Goal: Information Seeking & Learning: Check status

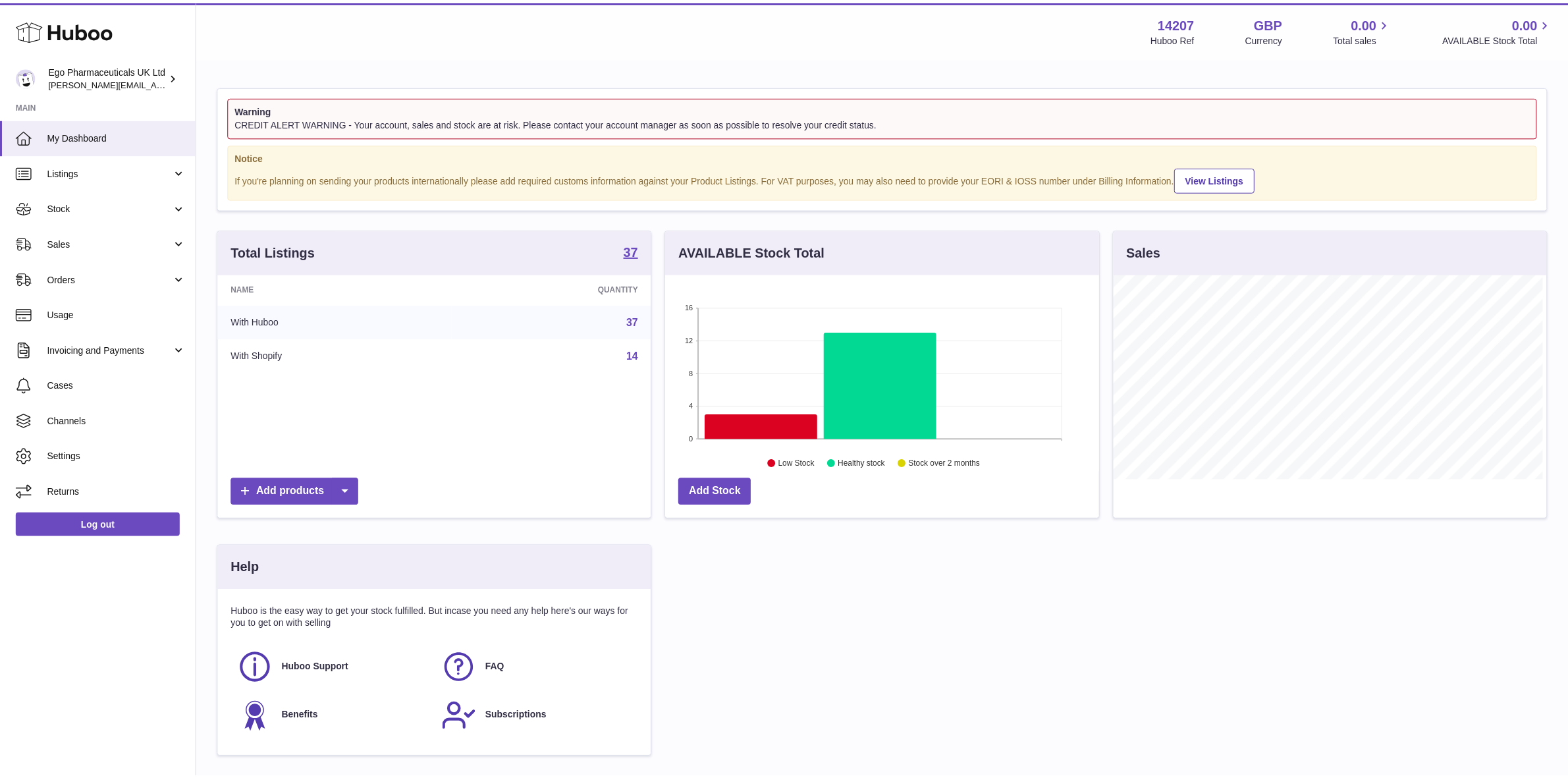
scroll to position [205, 437]
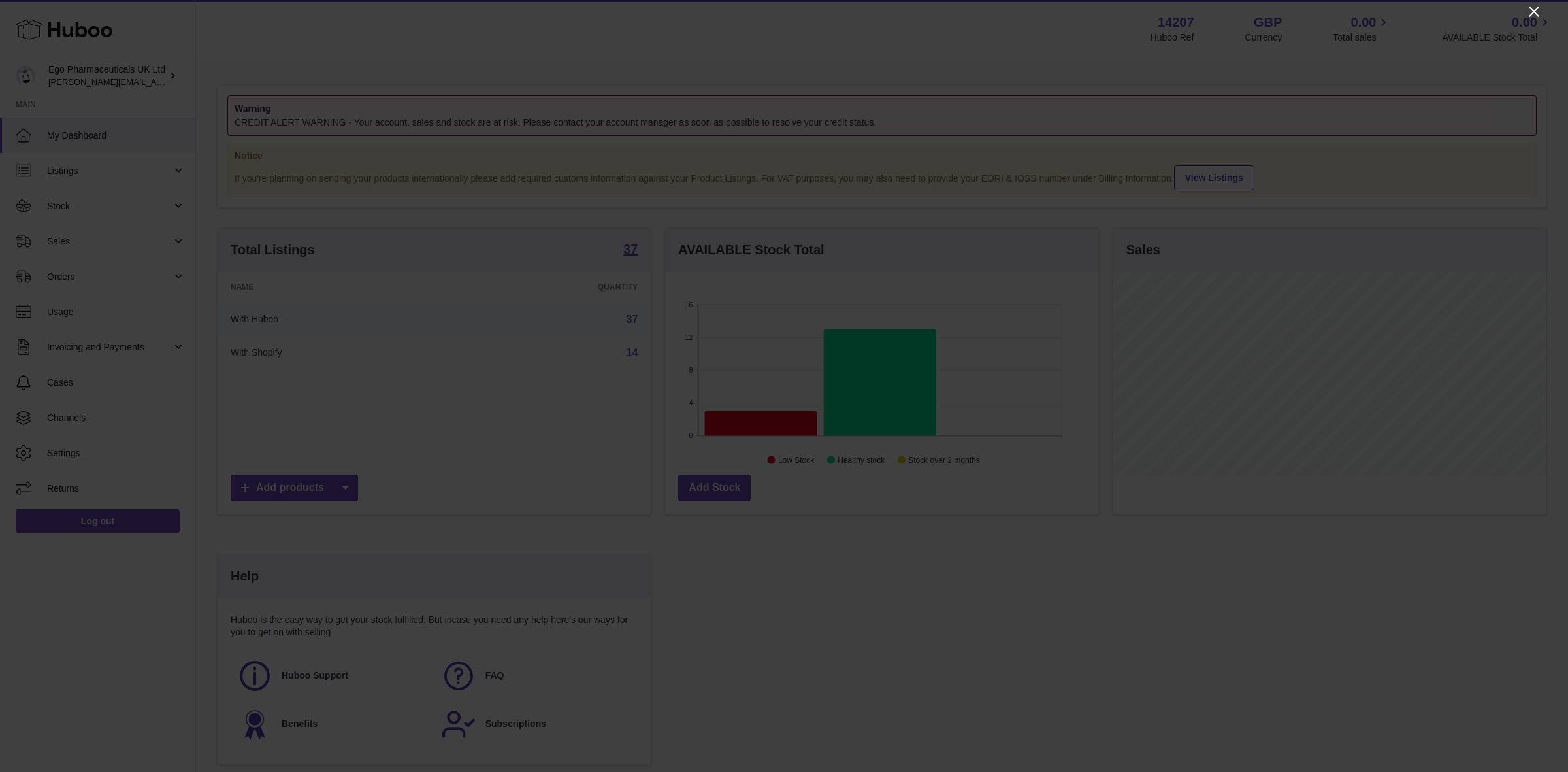
click at [1539, 11] on icon "Close" at bounding box center [1534, 11] width 16 height 16
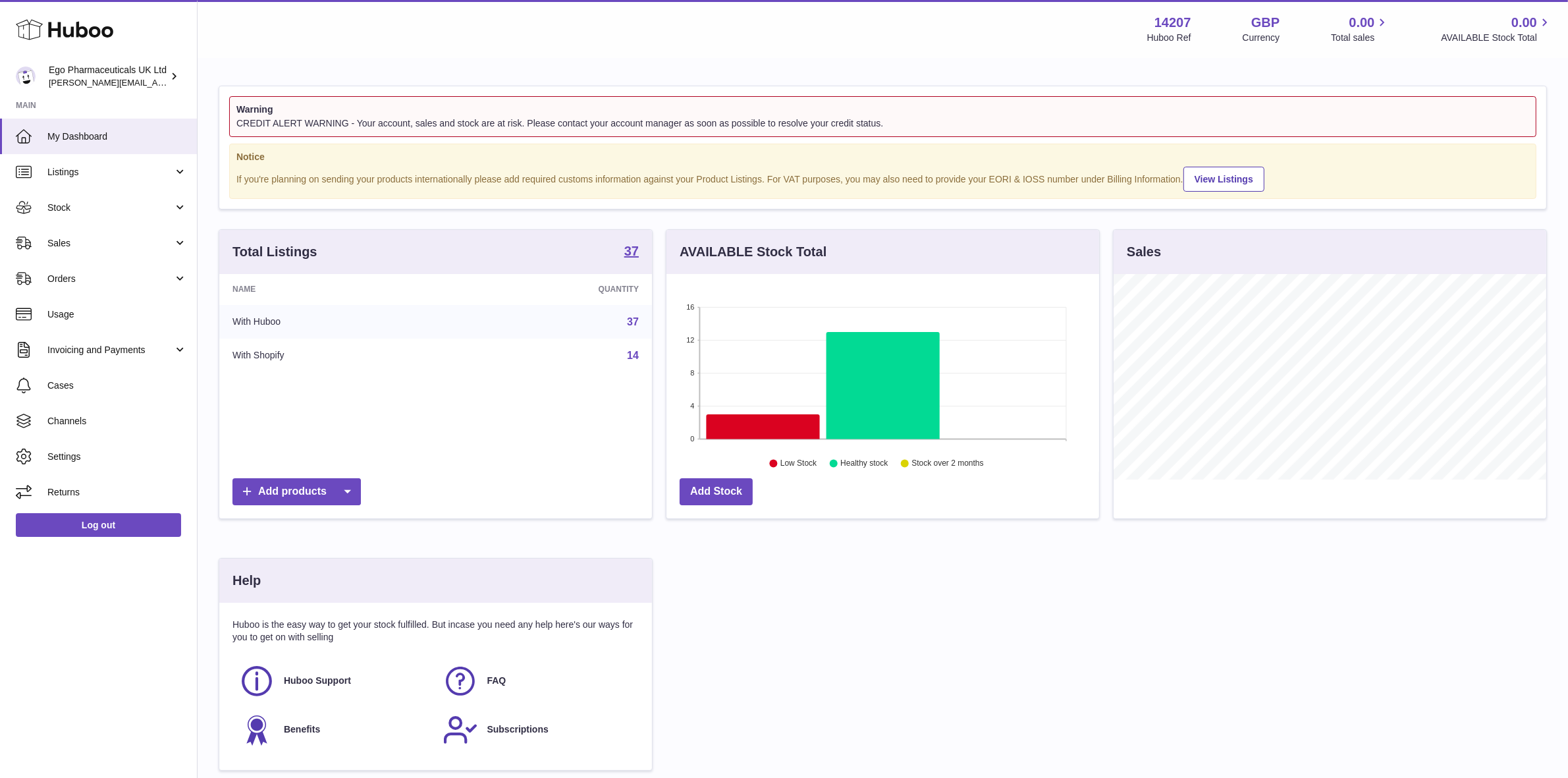
scroll to position [658488, 658062]
click at [61, 206] on span "Stock" at bounding box center [110, 208] width 126 height 12
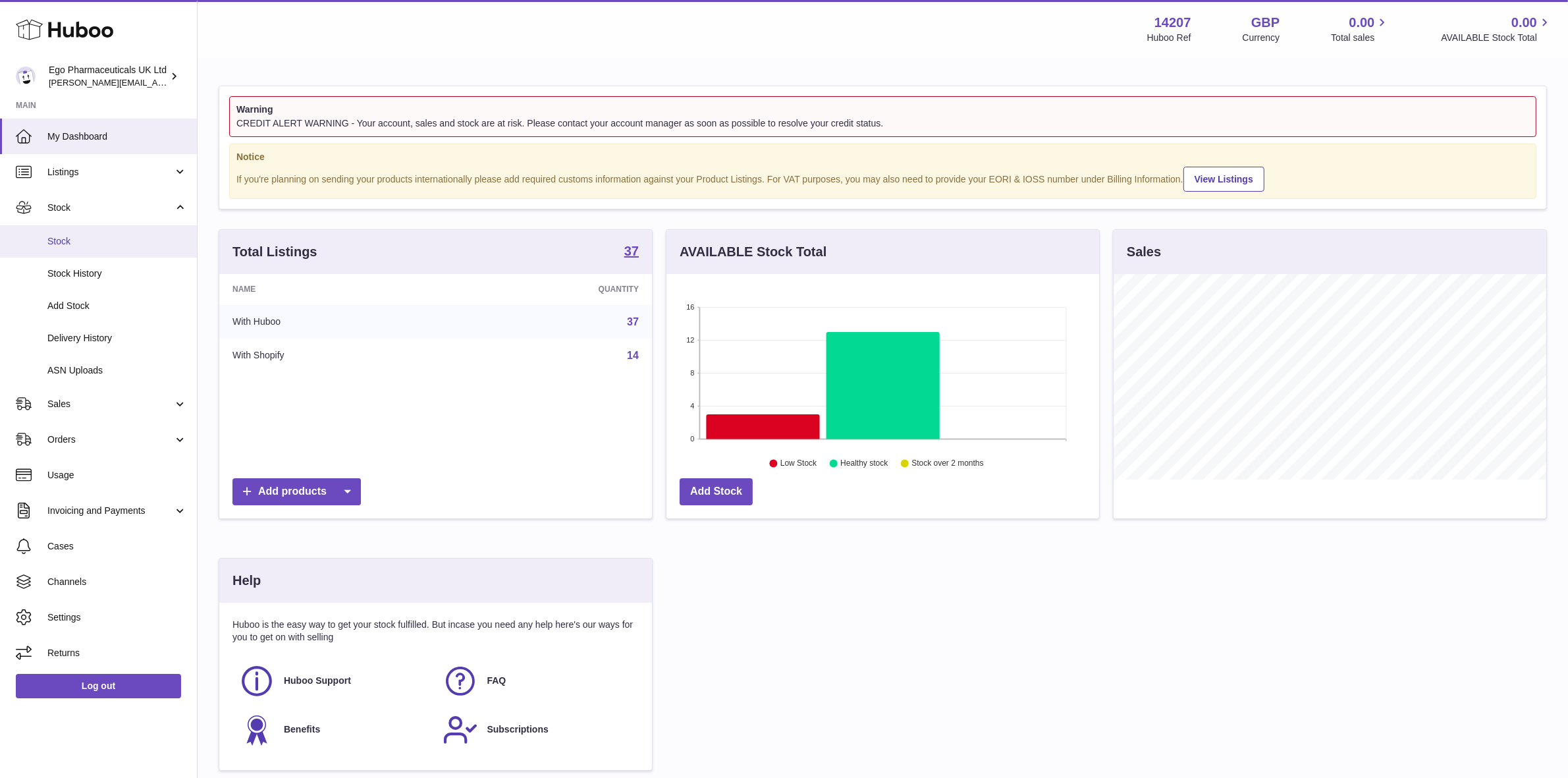
click at [60, 239] on span "Stock" at bounding box center [117, 242] width 140 height 12
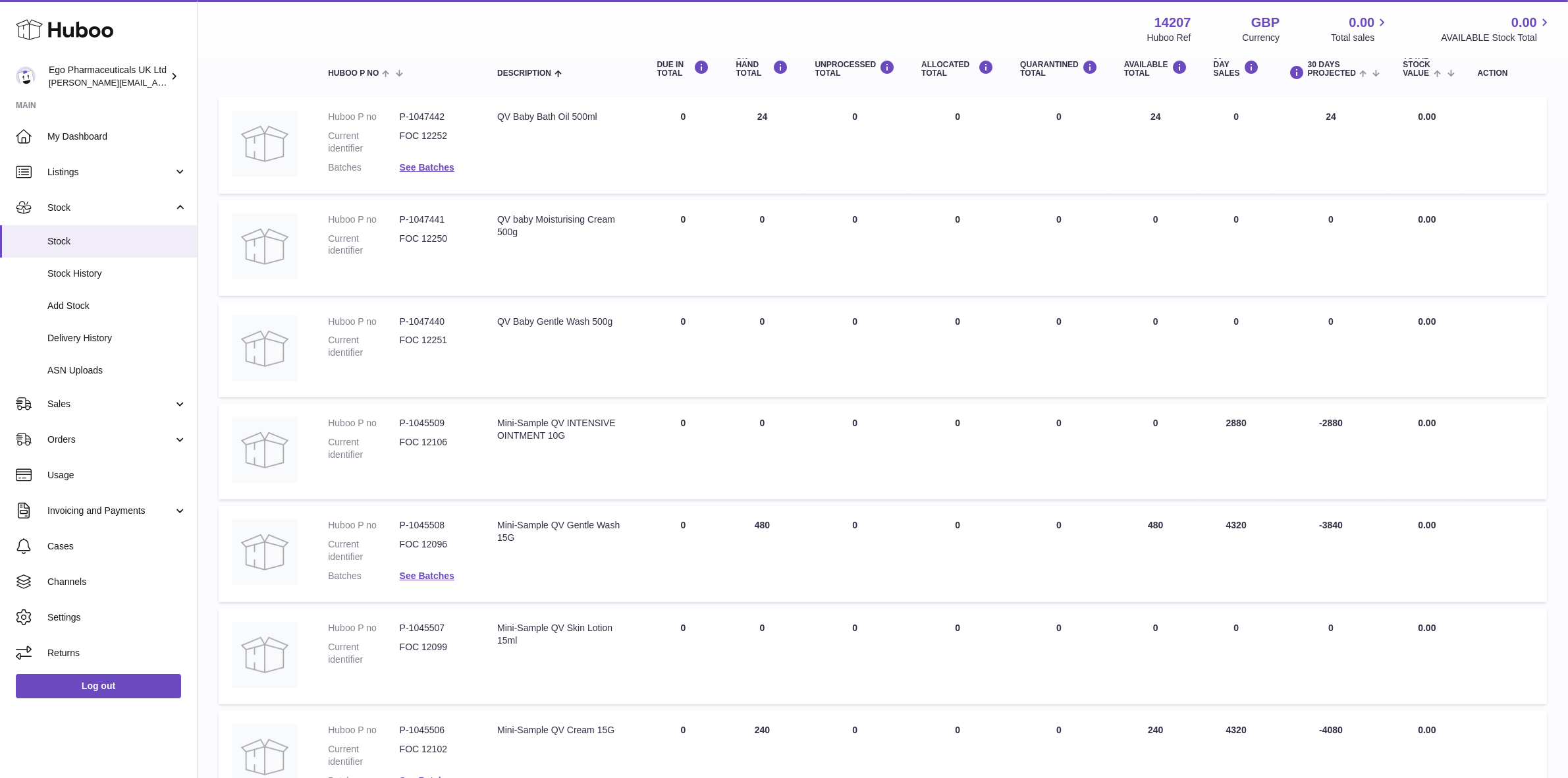
scroll to position [247, 0]
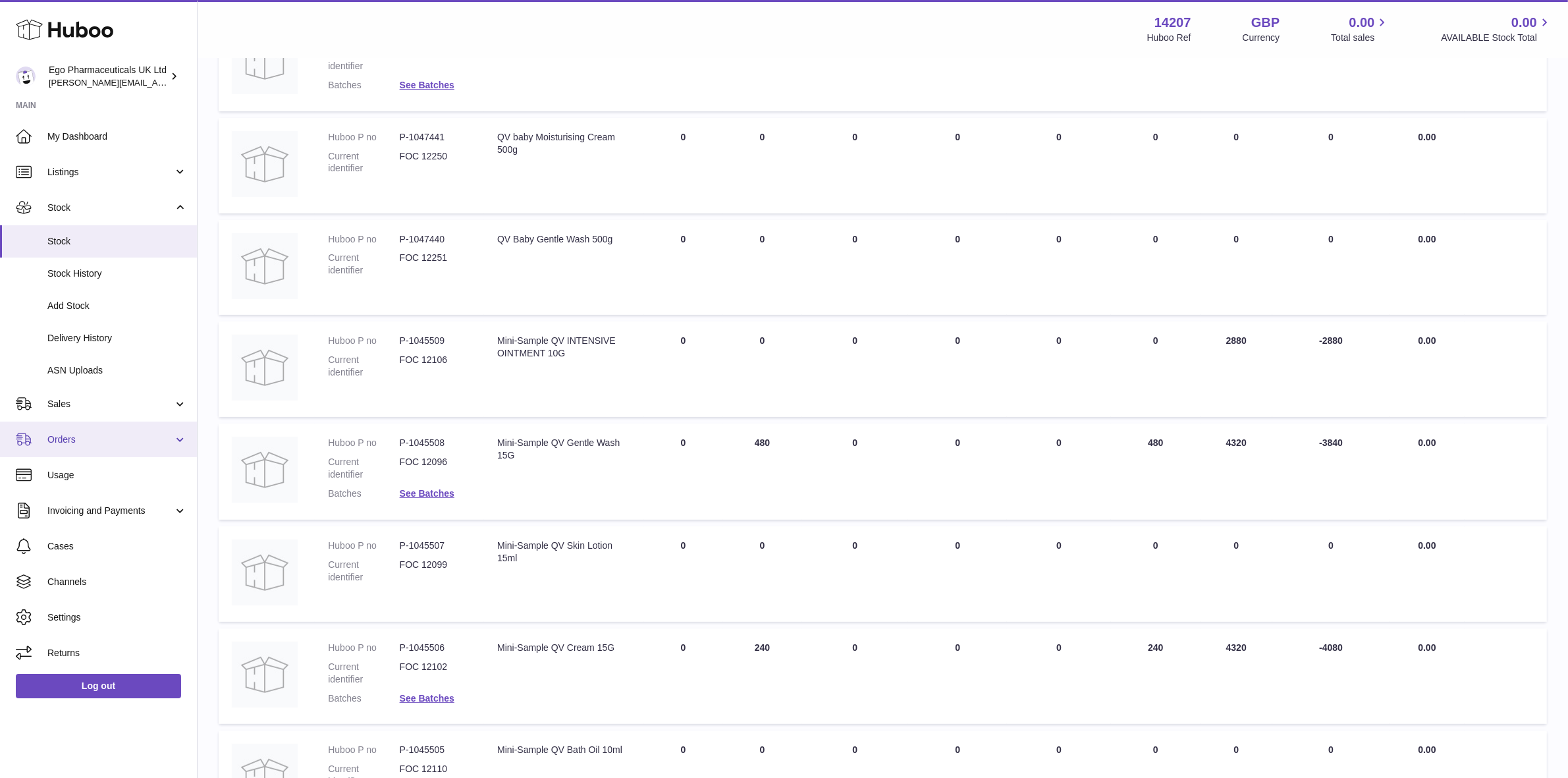
click at [53, 438] on span "Orders" at bounding box center [110, 439] width 126 height 12
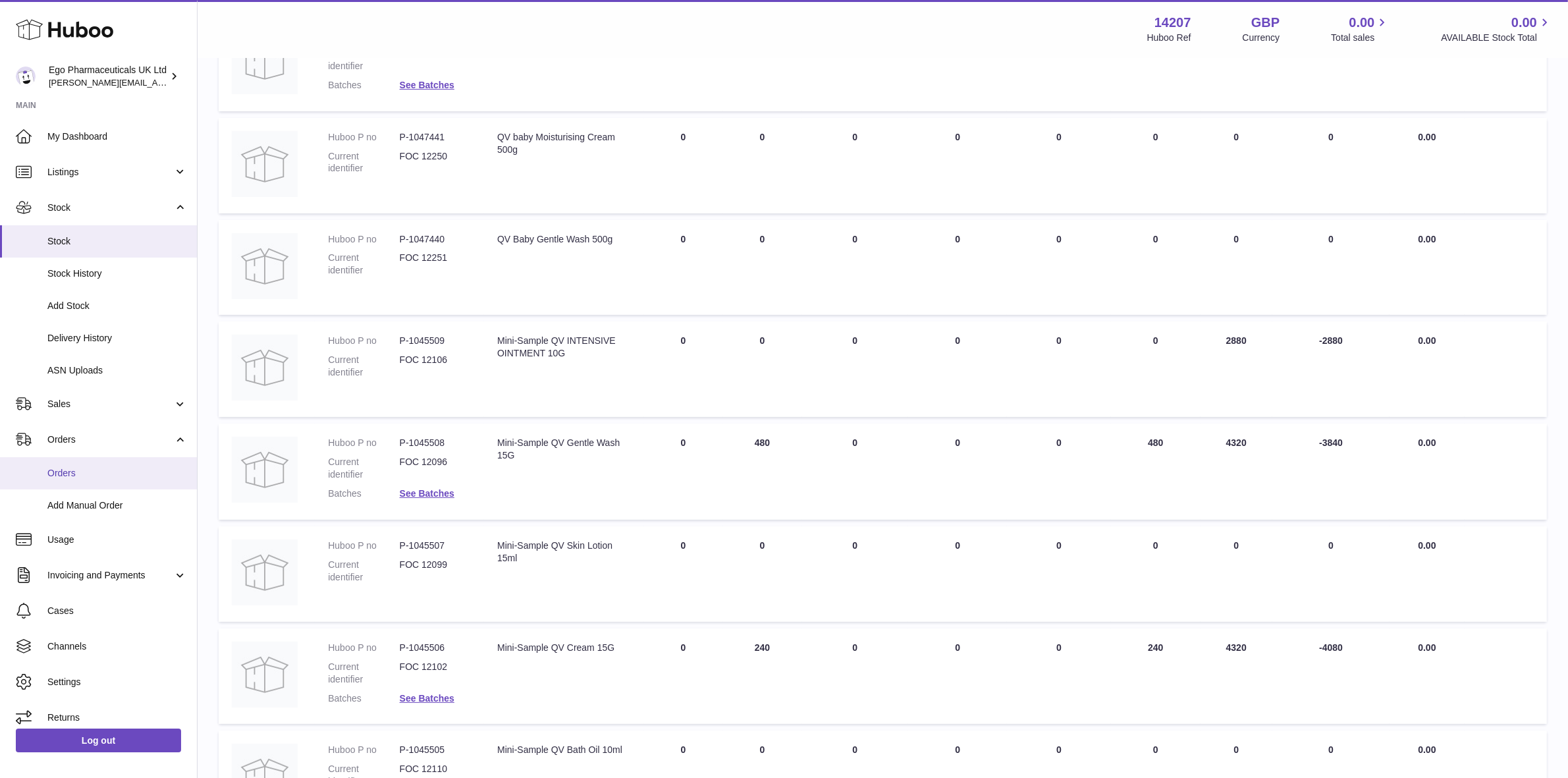
click at [57, 470] on span "Orders" at bounding box center [117, 473] width 140 height 12
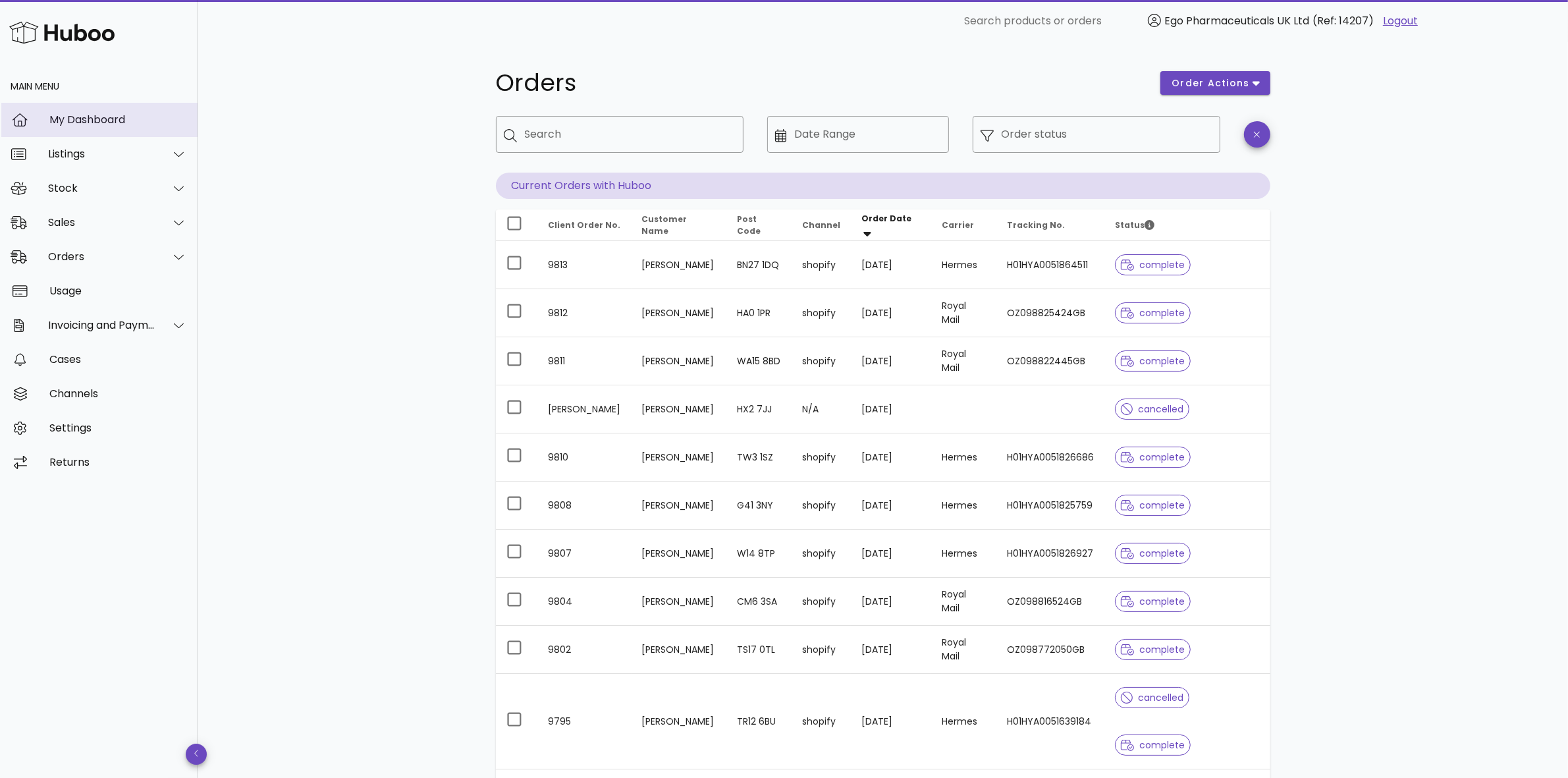
click at [87, 122] on div "My Dashboard" at bounding box center [118, 119] width 137 height 12
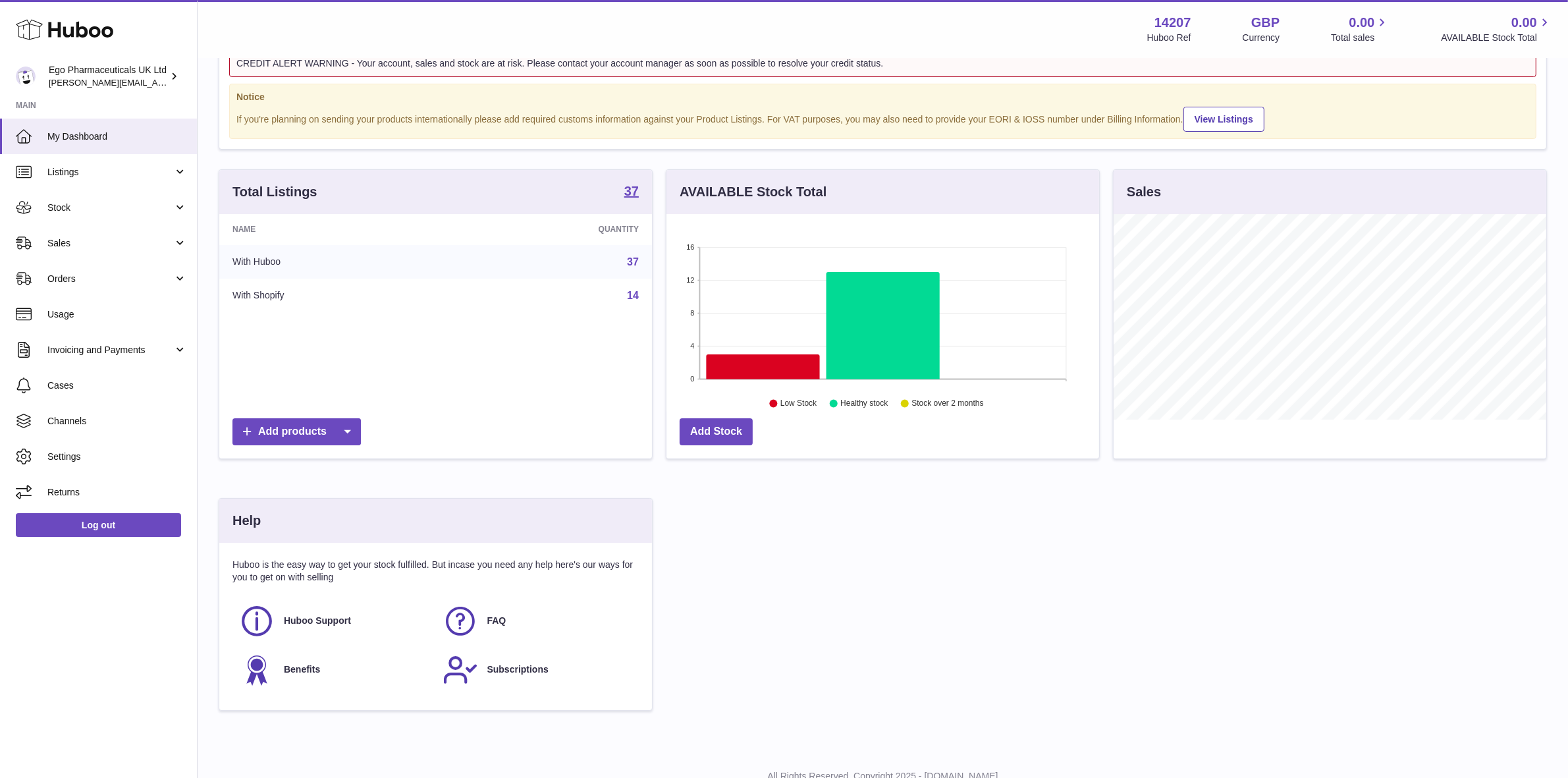
scroll to position [82, 0]
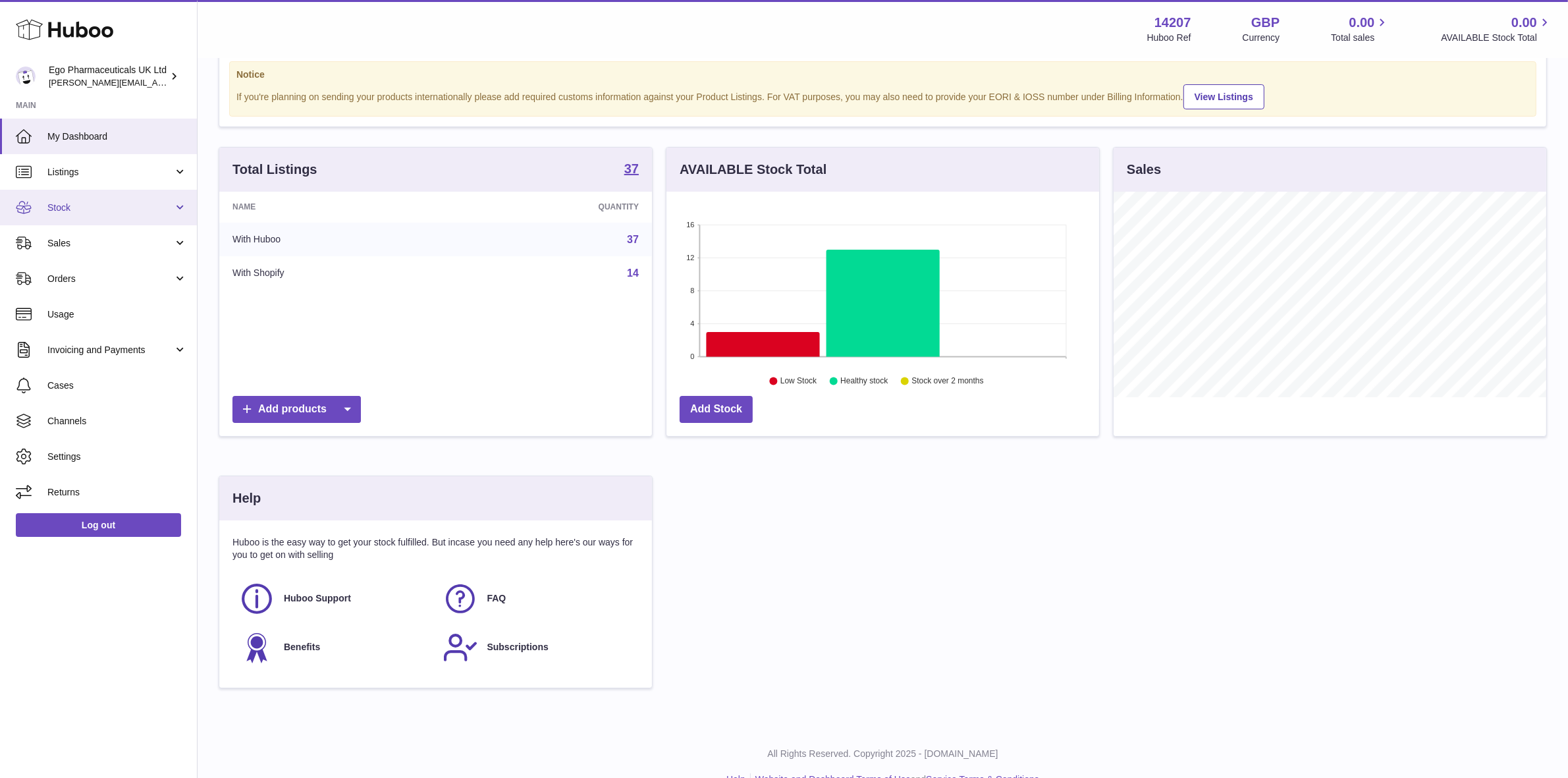
click at [54, 206] on span "Stock" at bounding box center [110, 208] width 126 height 12
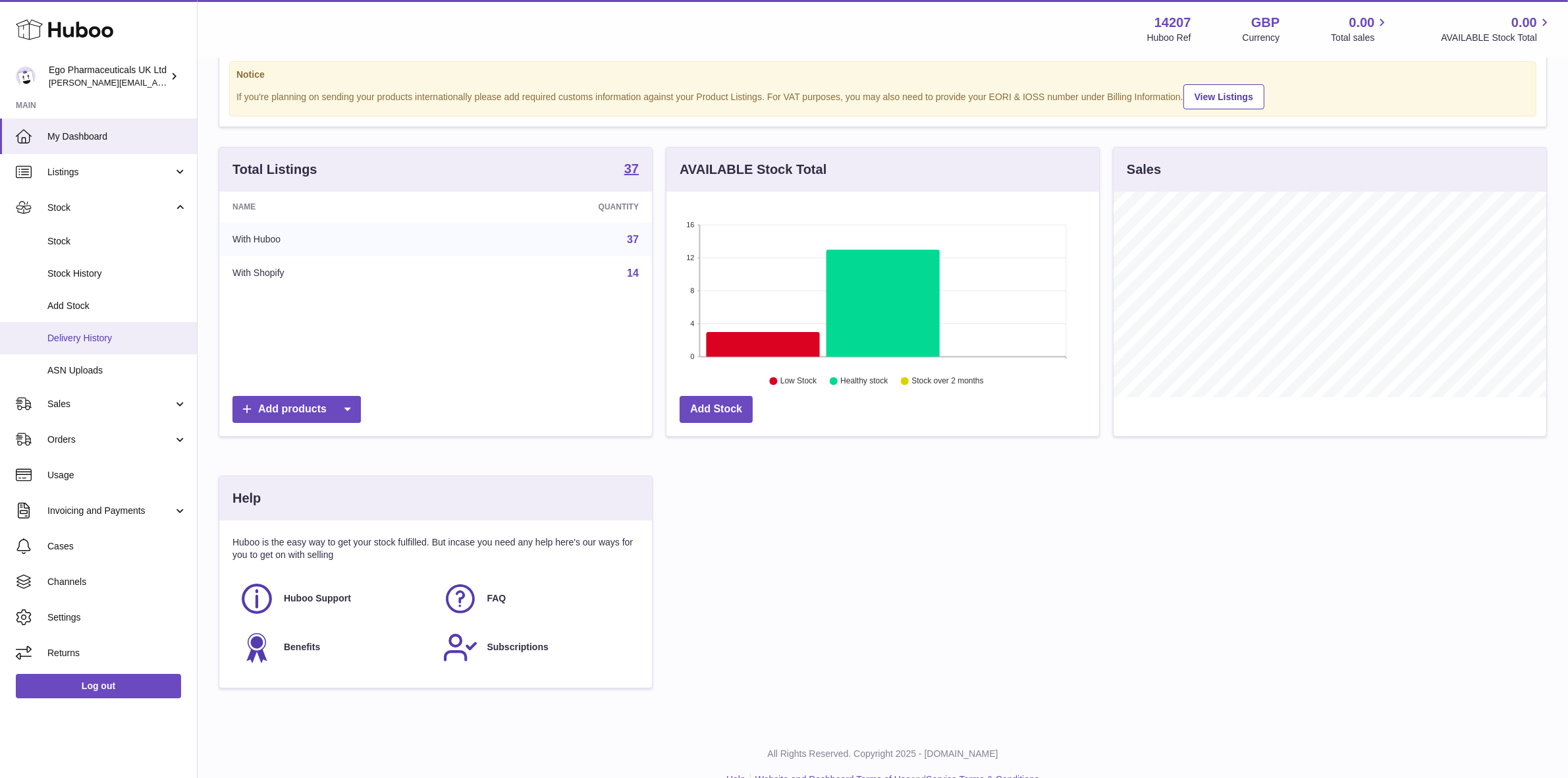
click at [77, 332] on span "Delivery History" at bounding box center [117, 339] width 140 height 12
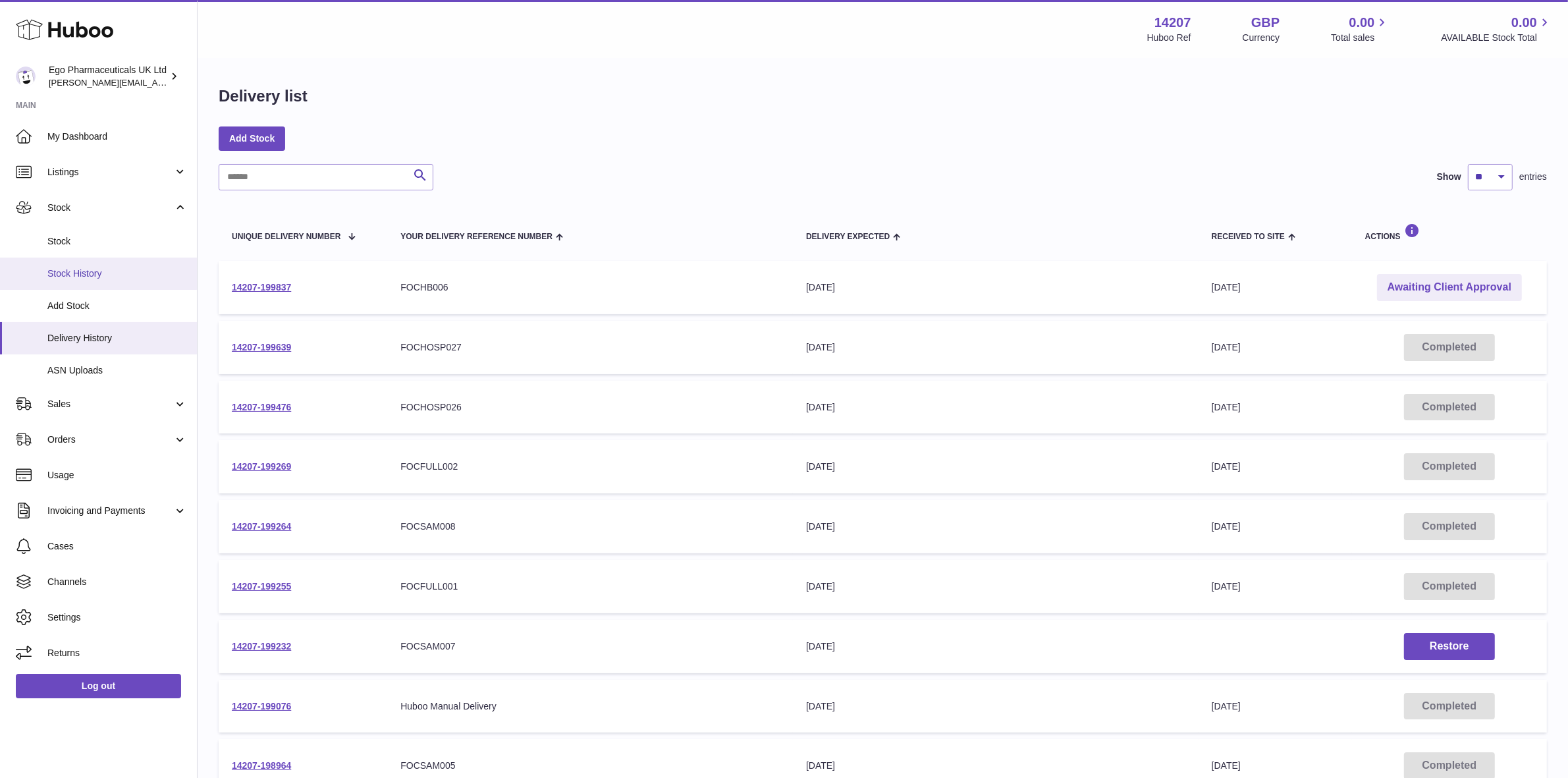
click at [73, 272] on span "Stock History" at bounding box center [117, 274] width 140 height 12
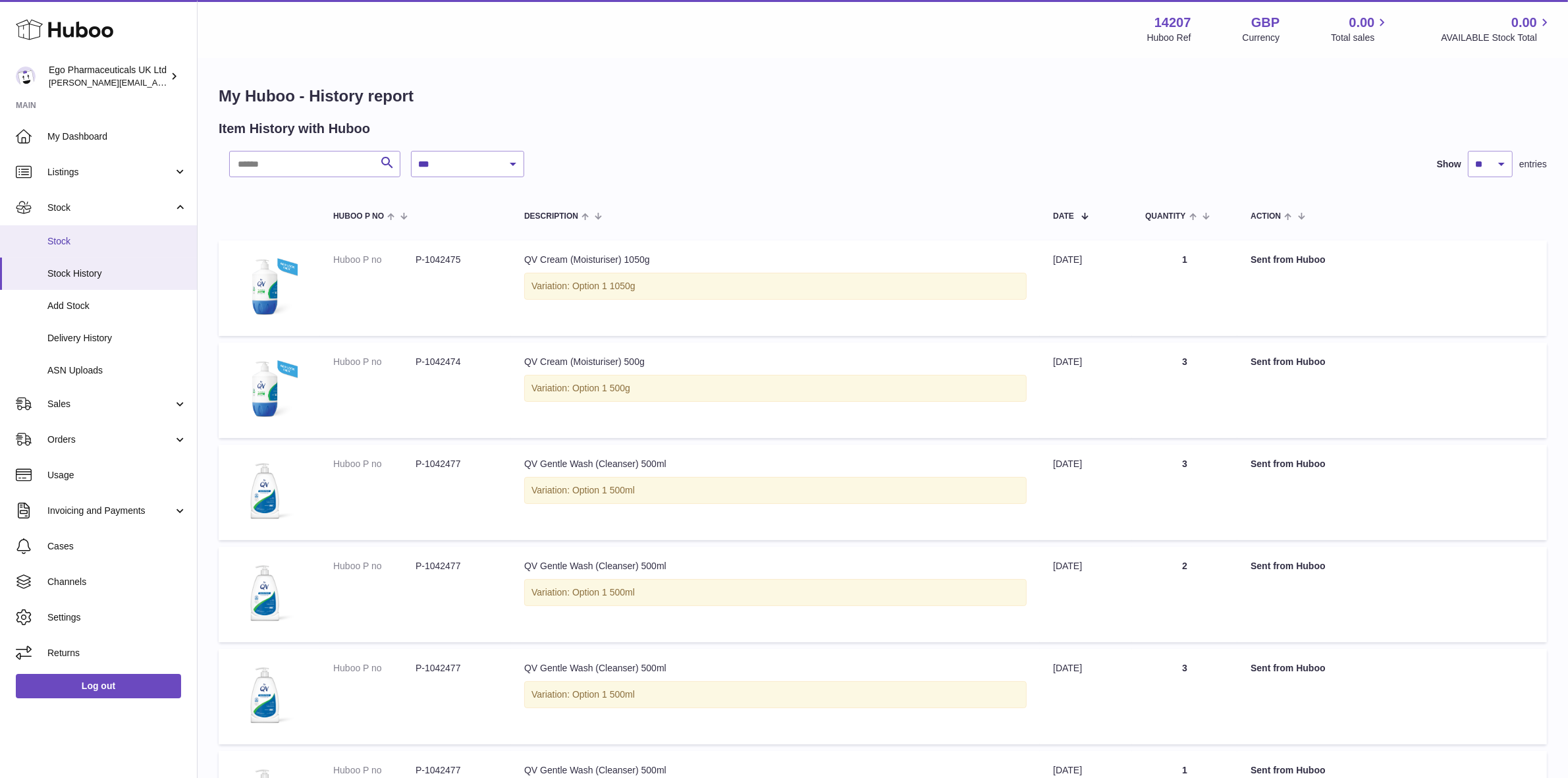
click at [67, 233] on link "Stock" at bounding box center [98, 242] width 197 height 32
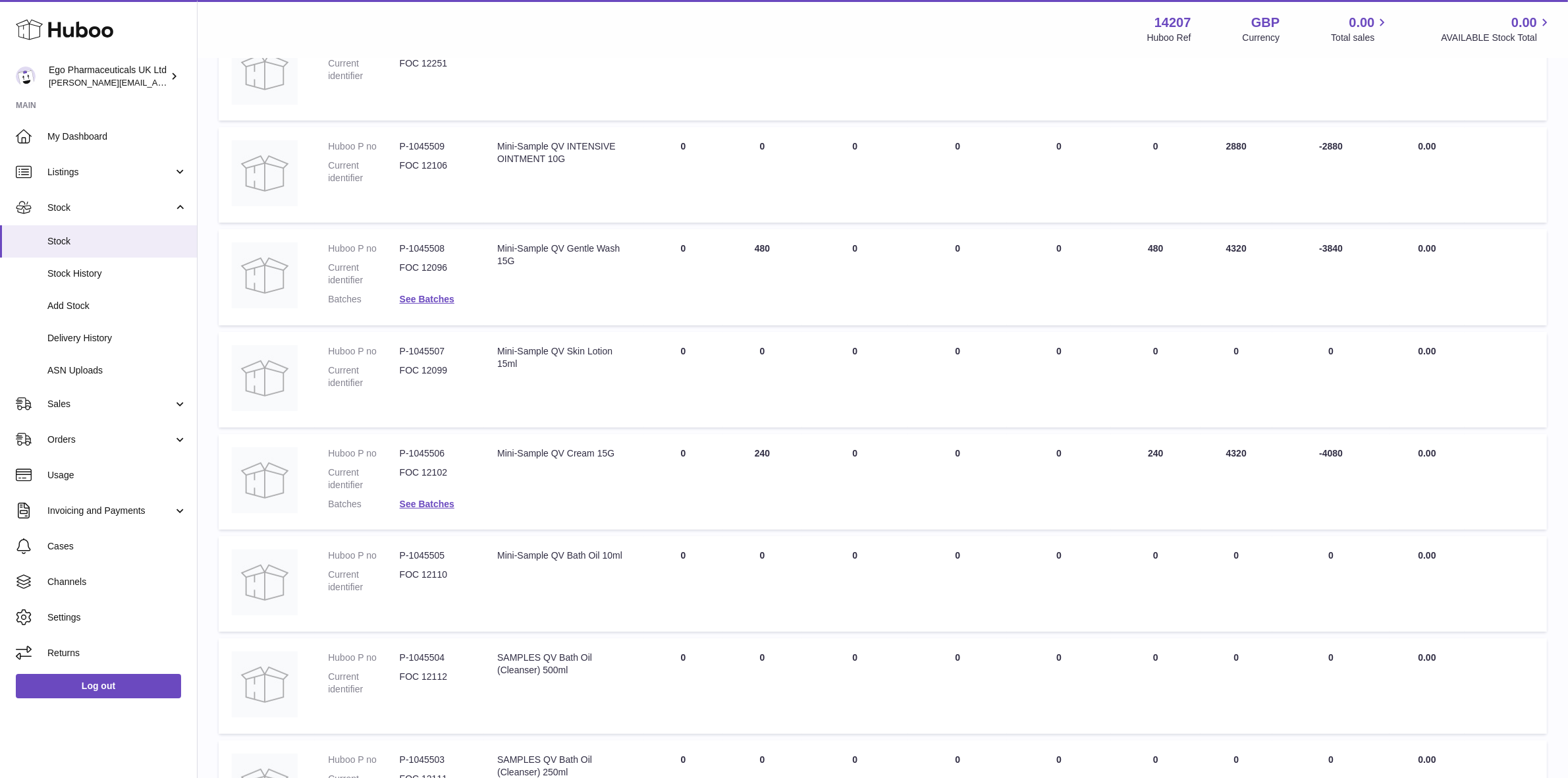
scroll to position [494, 0]
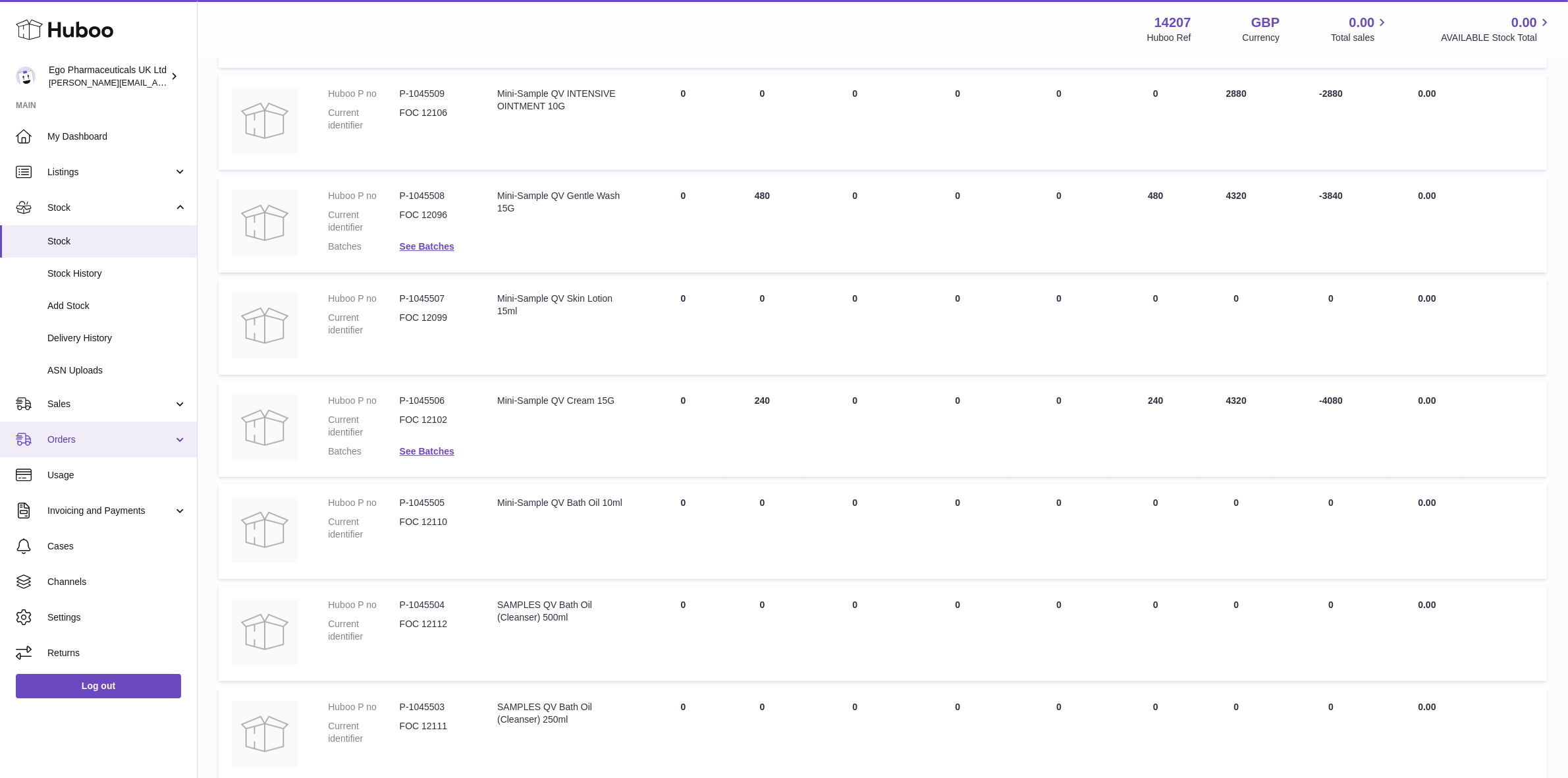
click at [79, 439] on span "Orders" at bounding box center [110, 439] width 126 height 12
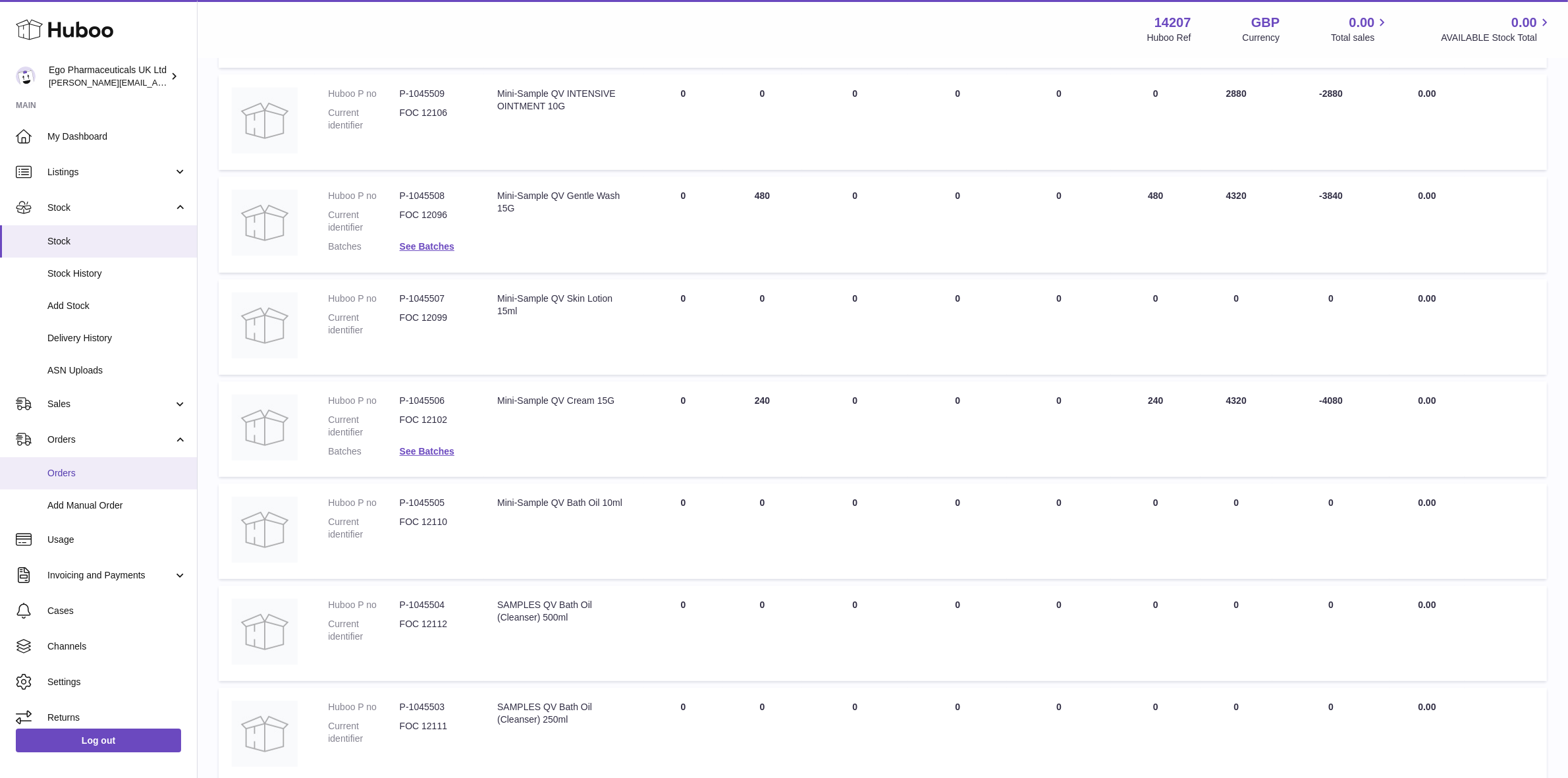
click at [69, 476] on span "Orders" at bounding box center [117, 473] width 140 height 12
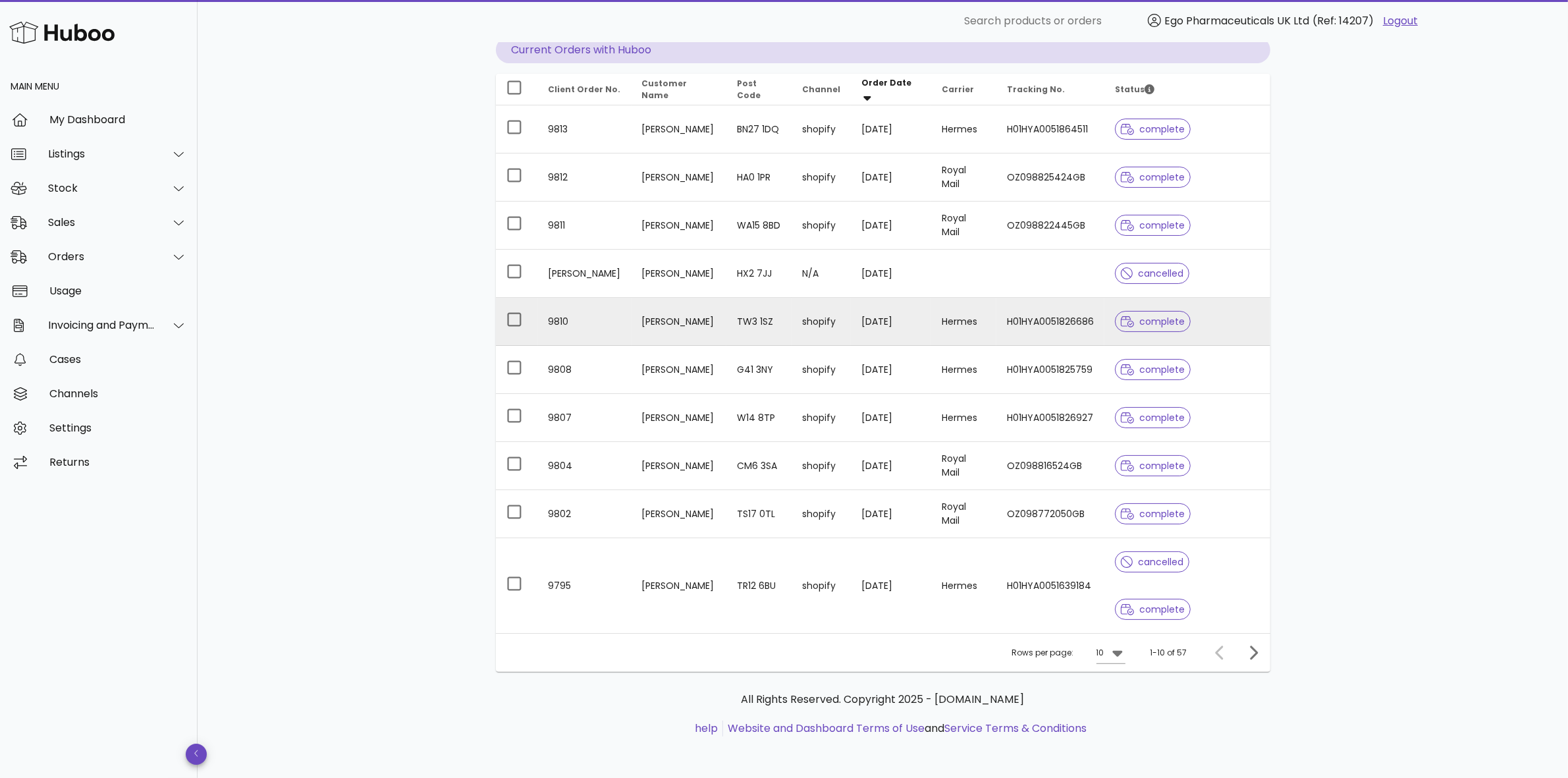
scroll to position [137, 0]
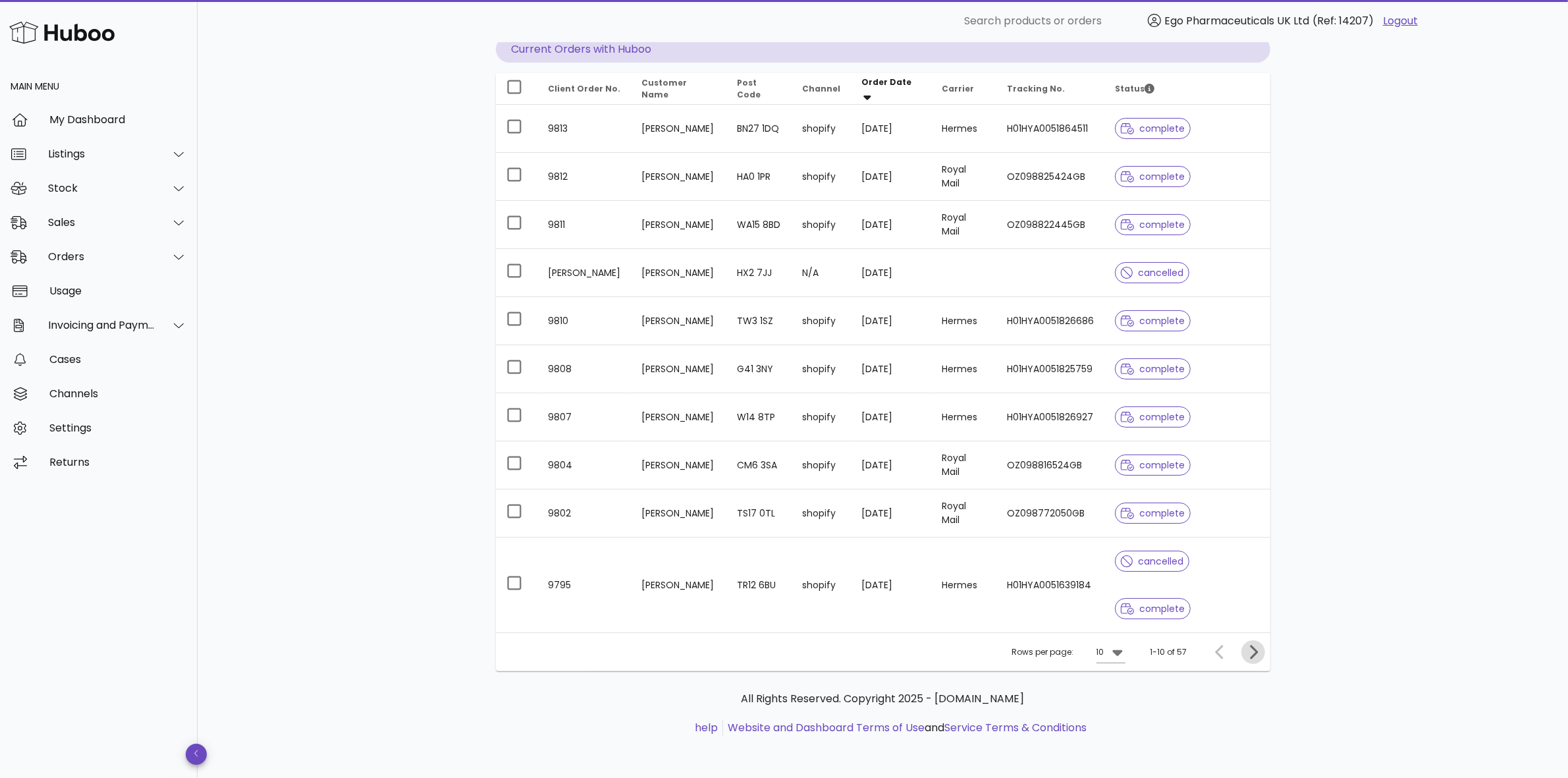
click at [1254, 654] on icon "Next page" at bounding box center [1254, 652] width 8 height 14
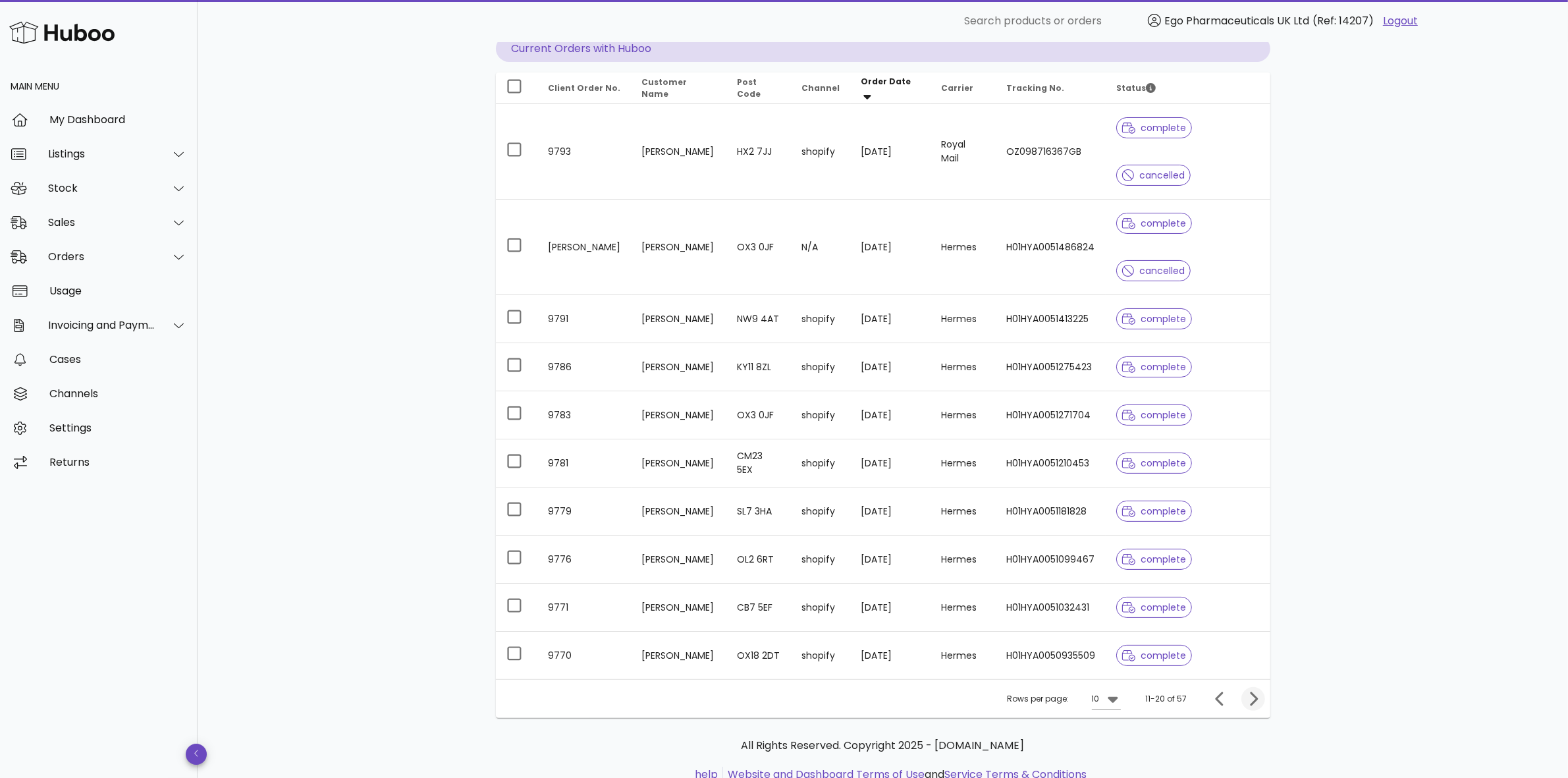
click at [1254, 654] on div "complete" at bounding box center [1188, 655] width 143 height 47
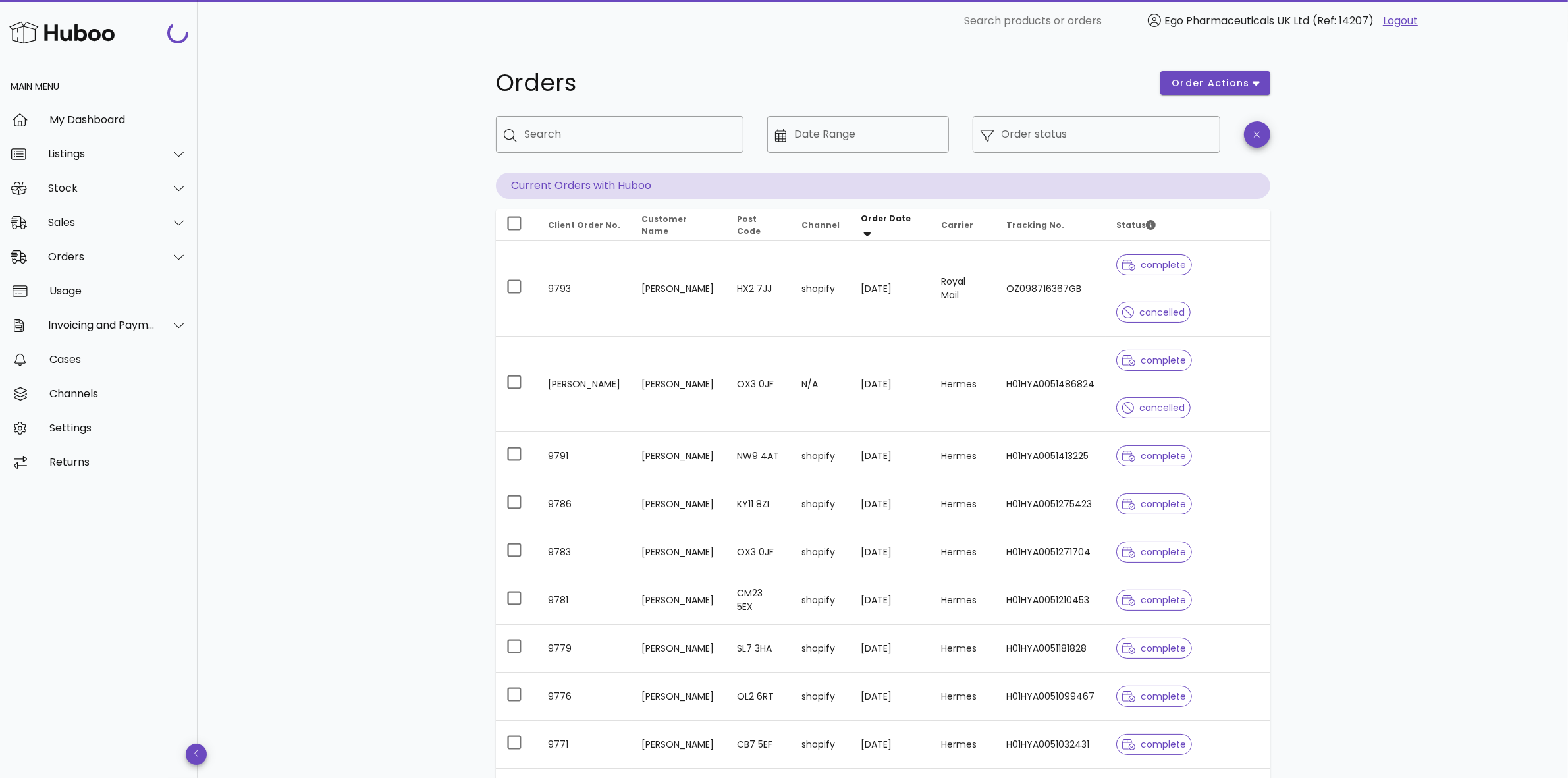
scroll to position [137, 0]
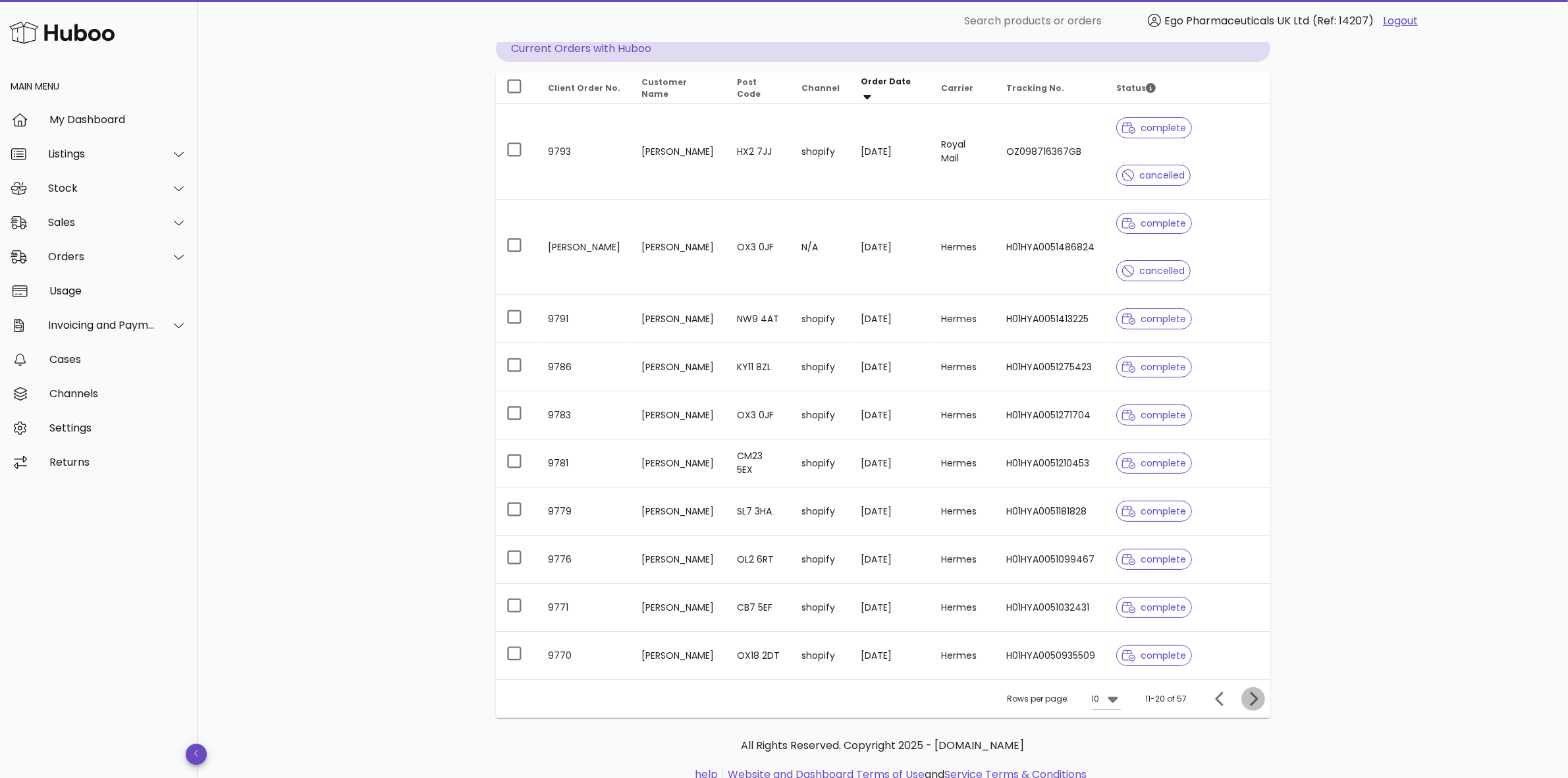
click at [1254, 700] on icon "Next page" at bounding box center [1254, 699] width 16 height 16
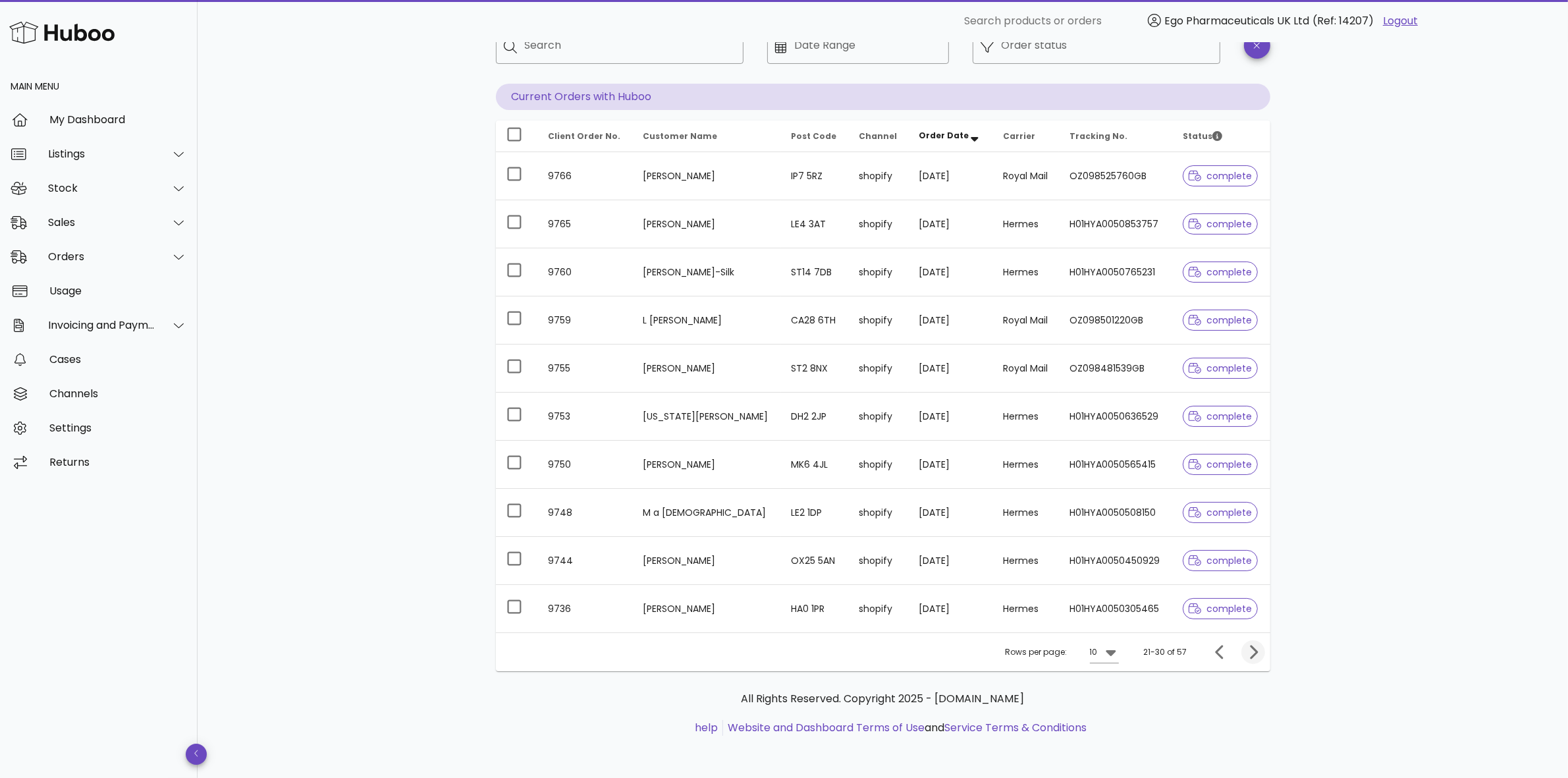
scroll to position [90, 0]
click at [1254, 700] on p "All Rights Reserved. Copyright 2025 - huboo.co.uk" at bounding box center [883, 699] width 754 height 16
click at [1248, 651] on icon "Next page" at bounding box center [1254, 652] width 16 height 16
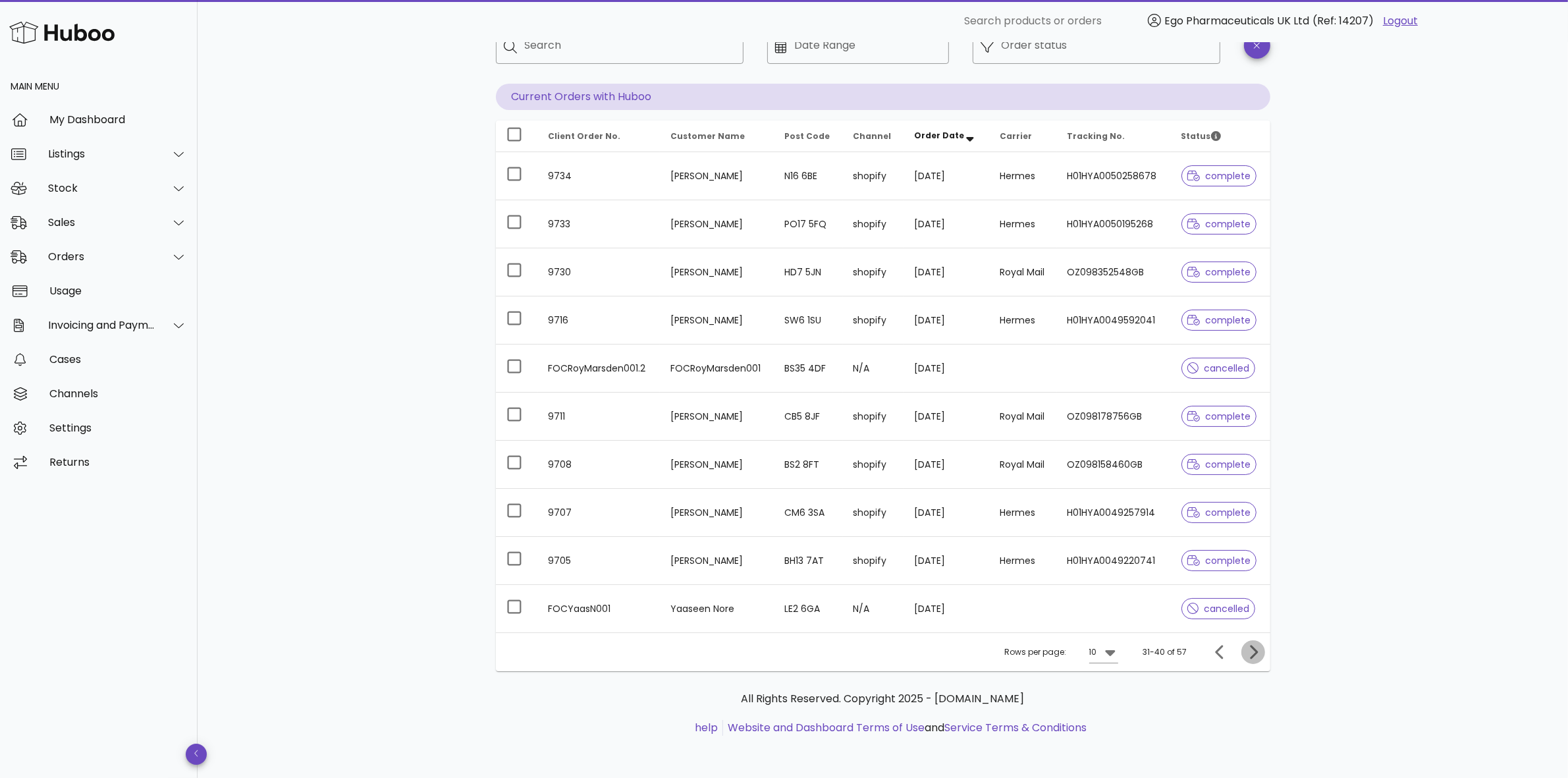
click at [1253, 650] on icon "Next page" at bounding box center [1254, 652] width 8 height 14
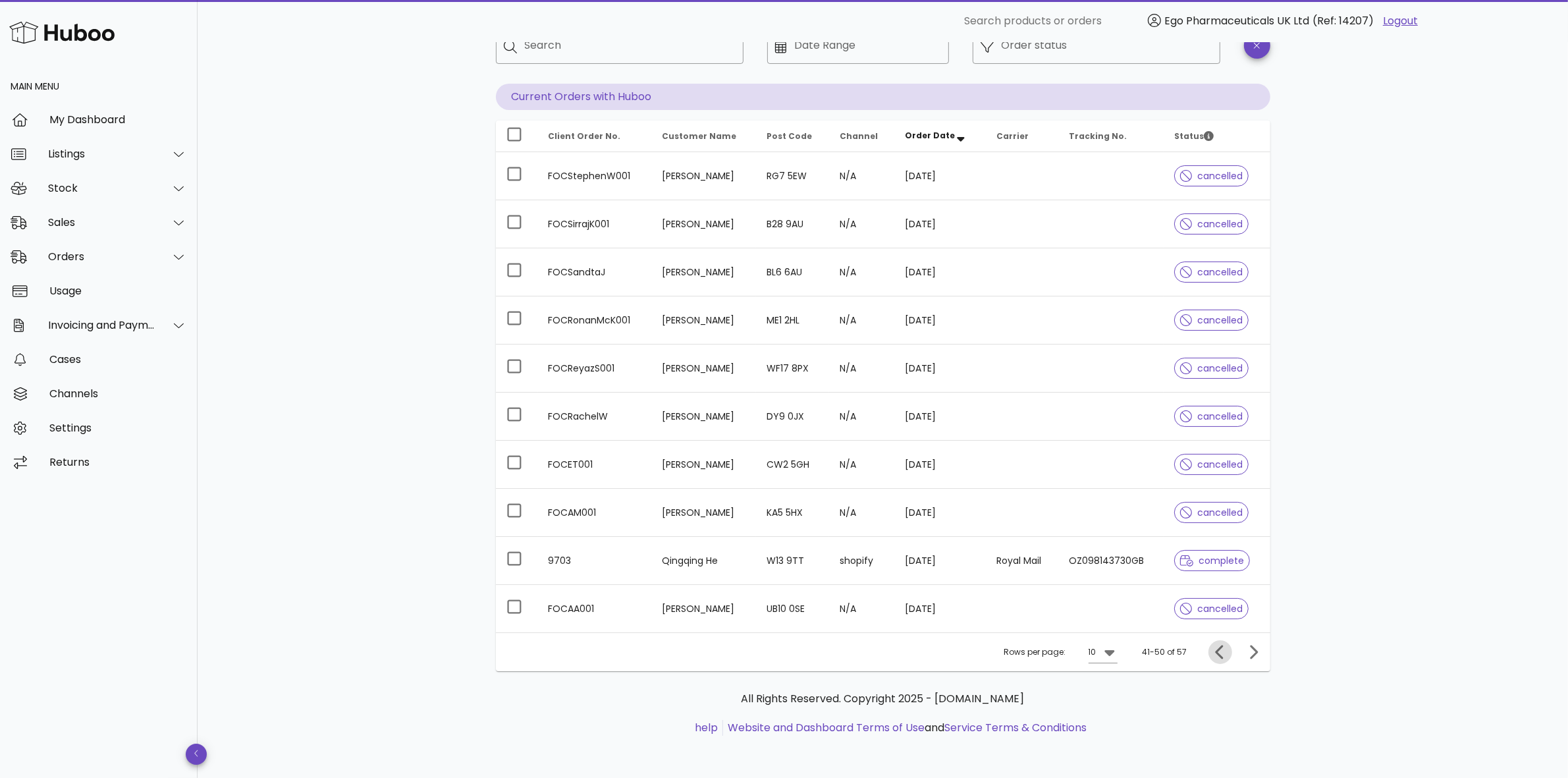
click at [1216, 657] on icon "Previous page" at bounding box center [1221, 652] width 16 height 16
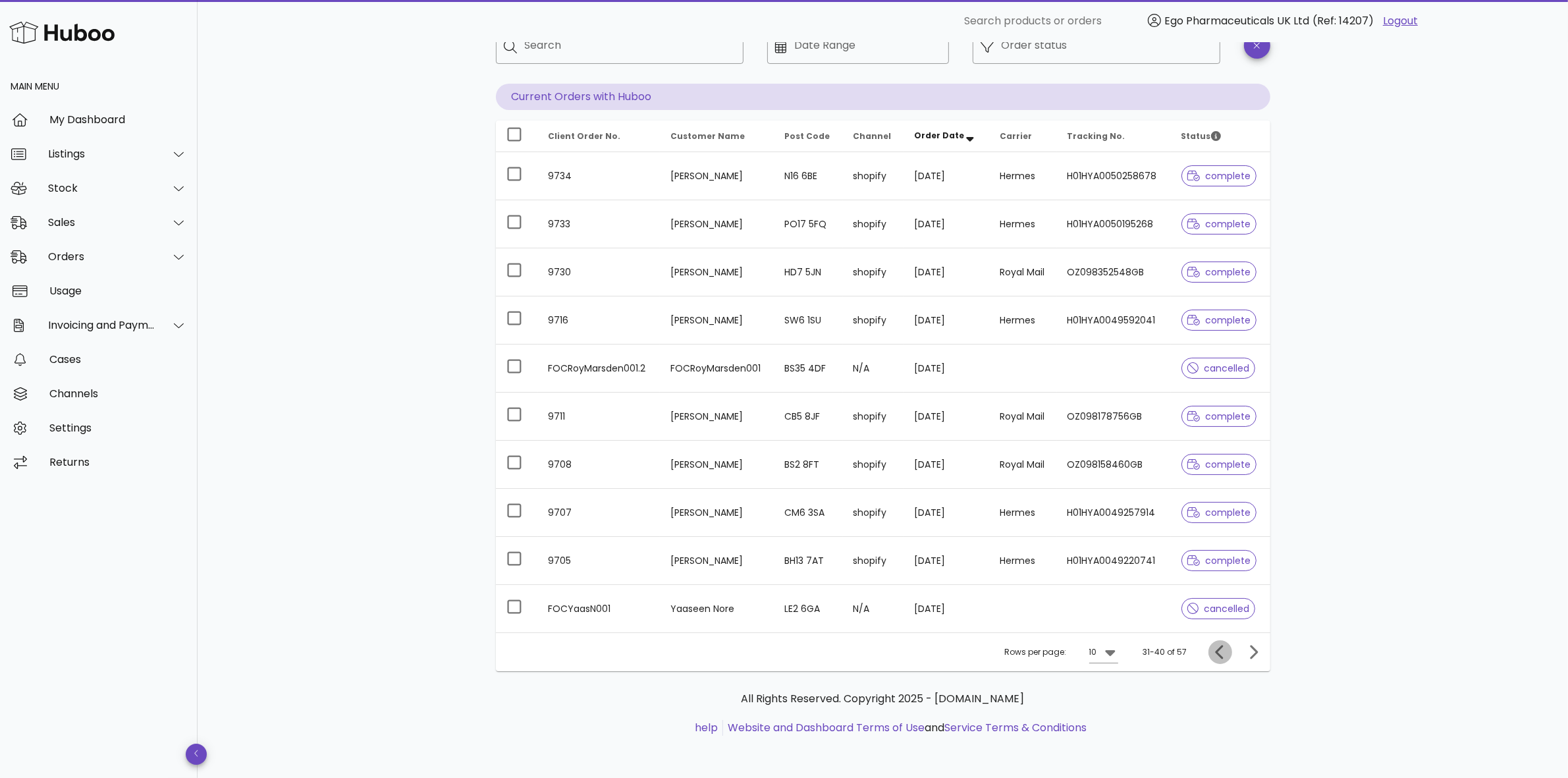
click at [1216, 657] on icon "Previous page" at bounding box center [1221, 652] width 16 height 16
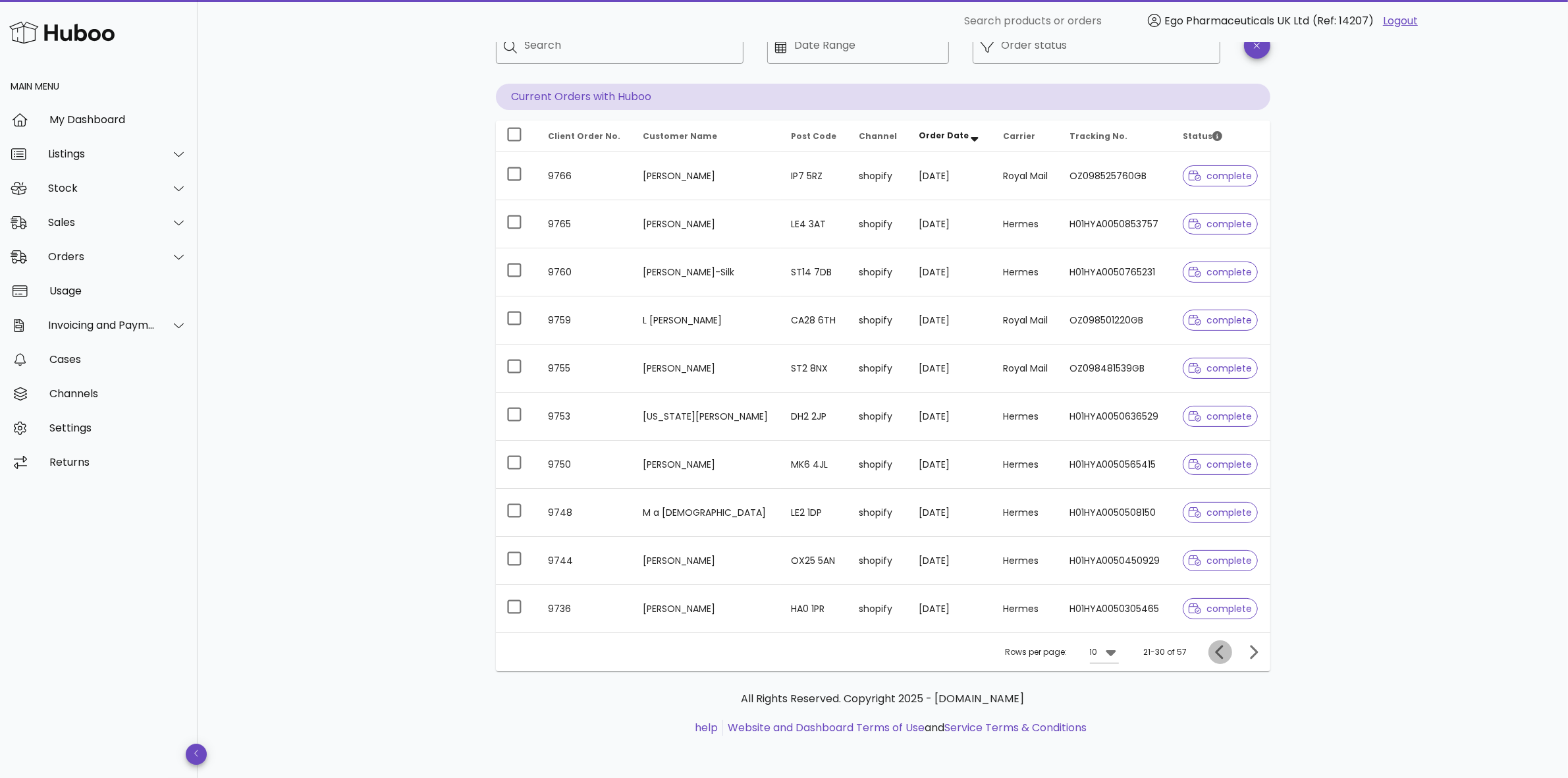
click at [1216, 657] on icon "Previous page" at bounding box center [1221, 652] width 16 height 16
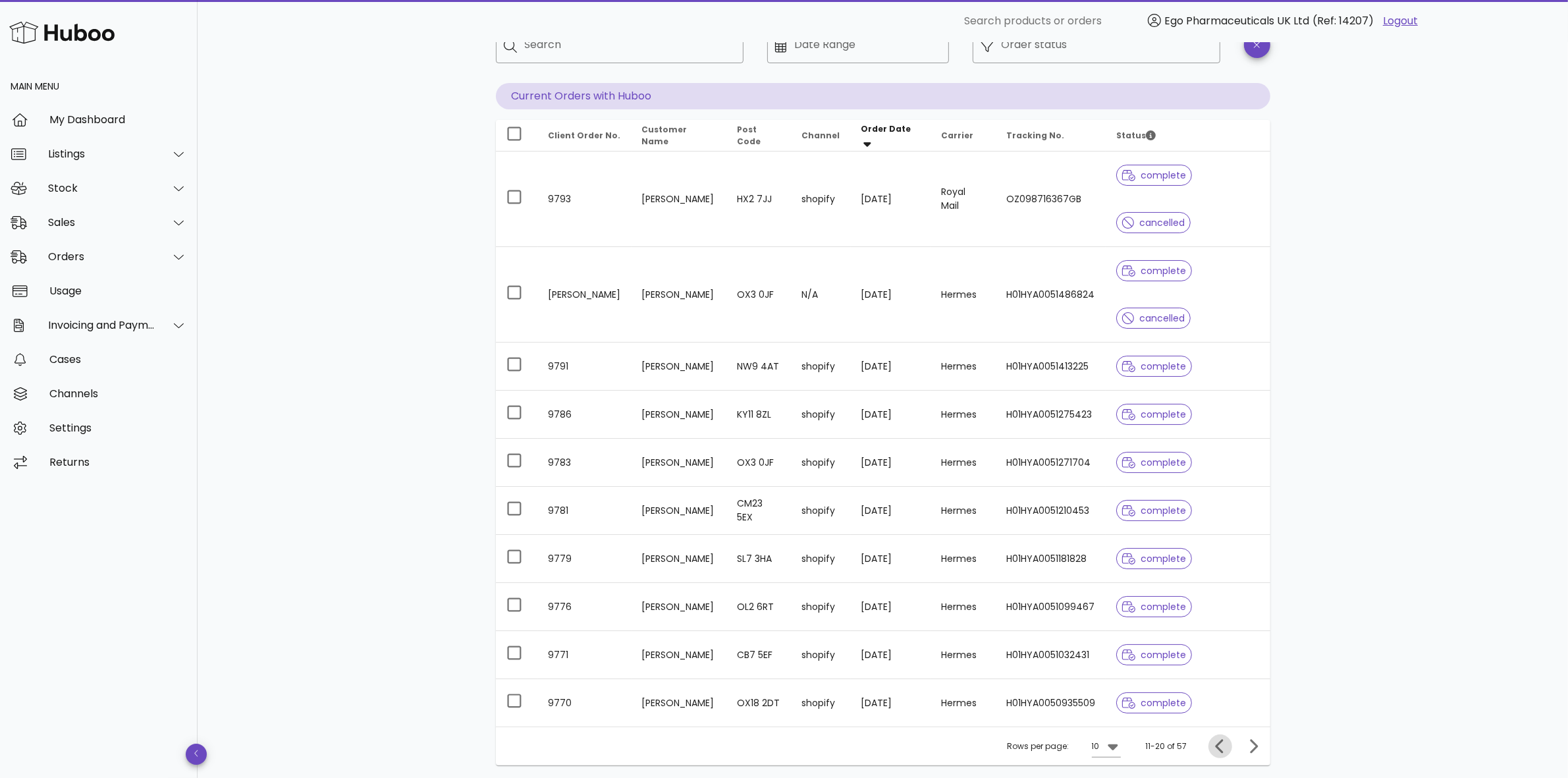
click at [1215, 745] on icon "Previous page" at bounding box center [1221, 747] width 16 height 16
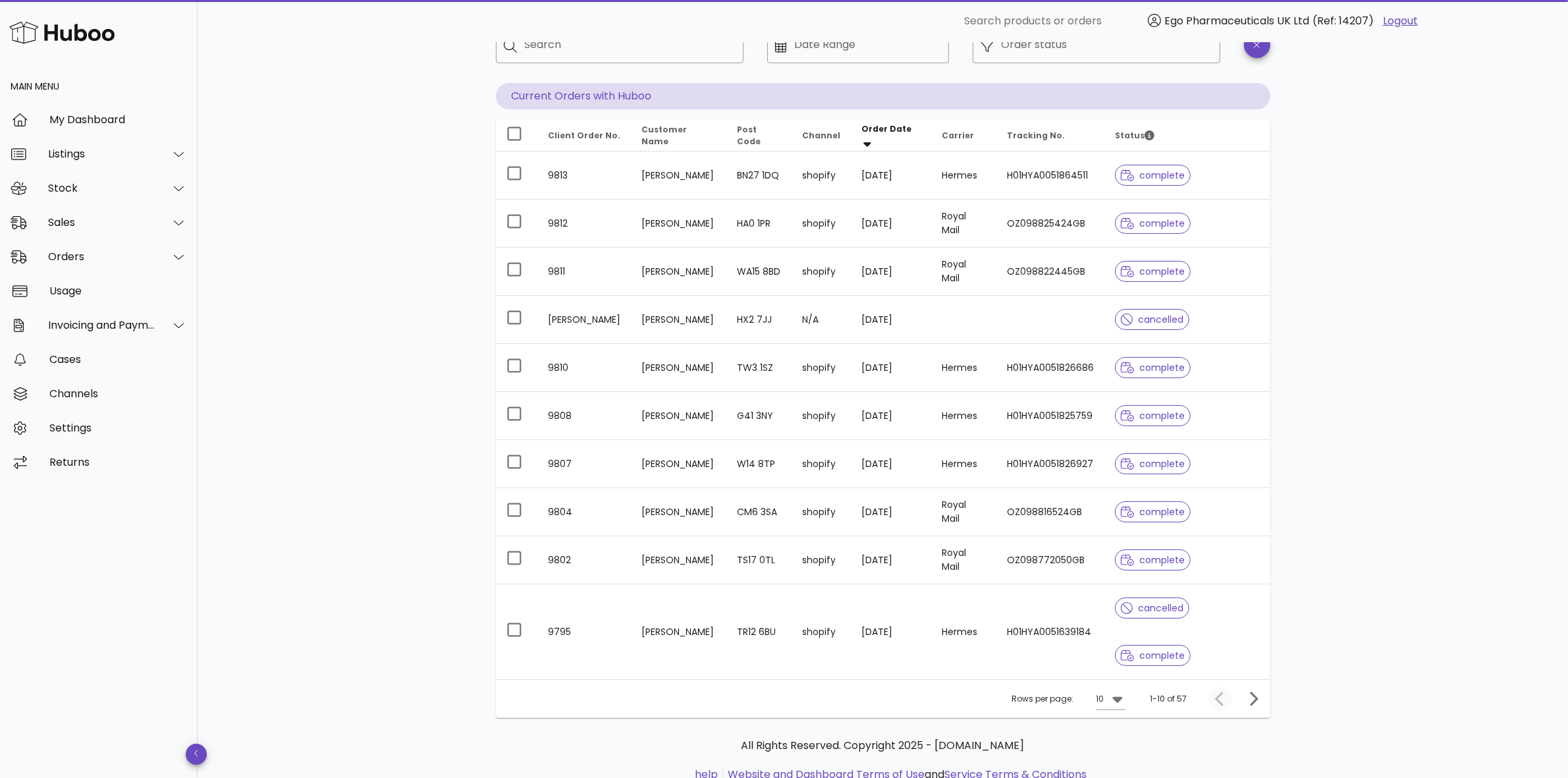
click at [1215, 745] on p "All Rights Reserved. Copyright 2025 - huboo.co.uk" at bounding box center [883, 746] width 754 height 16
click at [1255, 701] on icon "Next page" at bounding box center [1254, 699] width 8 height 14
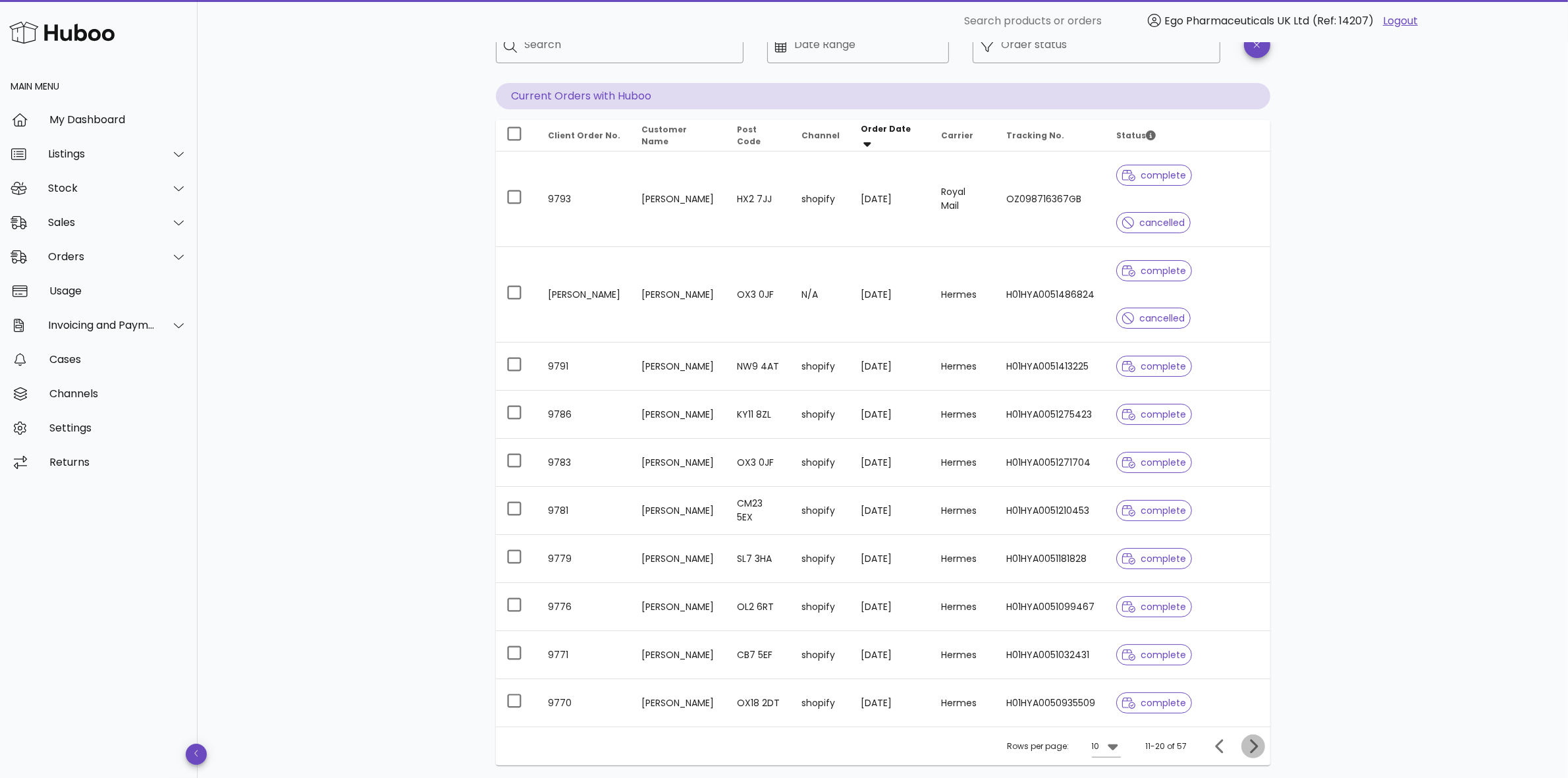
click at [1252, 751] on icon "Next page" at bounding box center [1254, 747] width 16 height 16
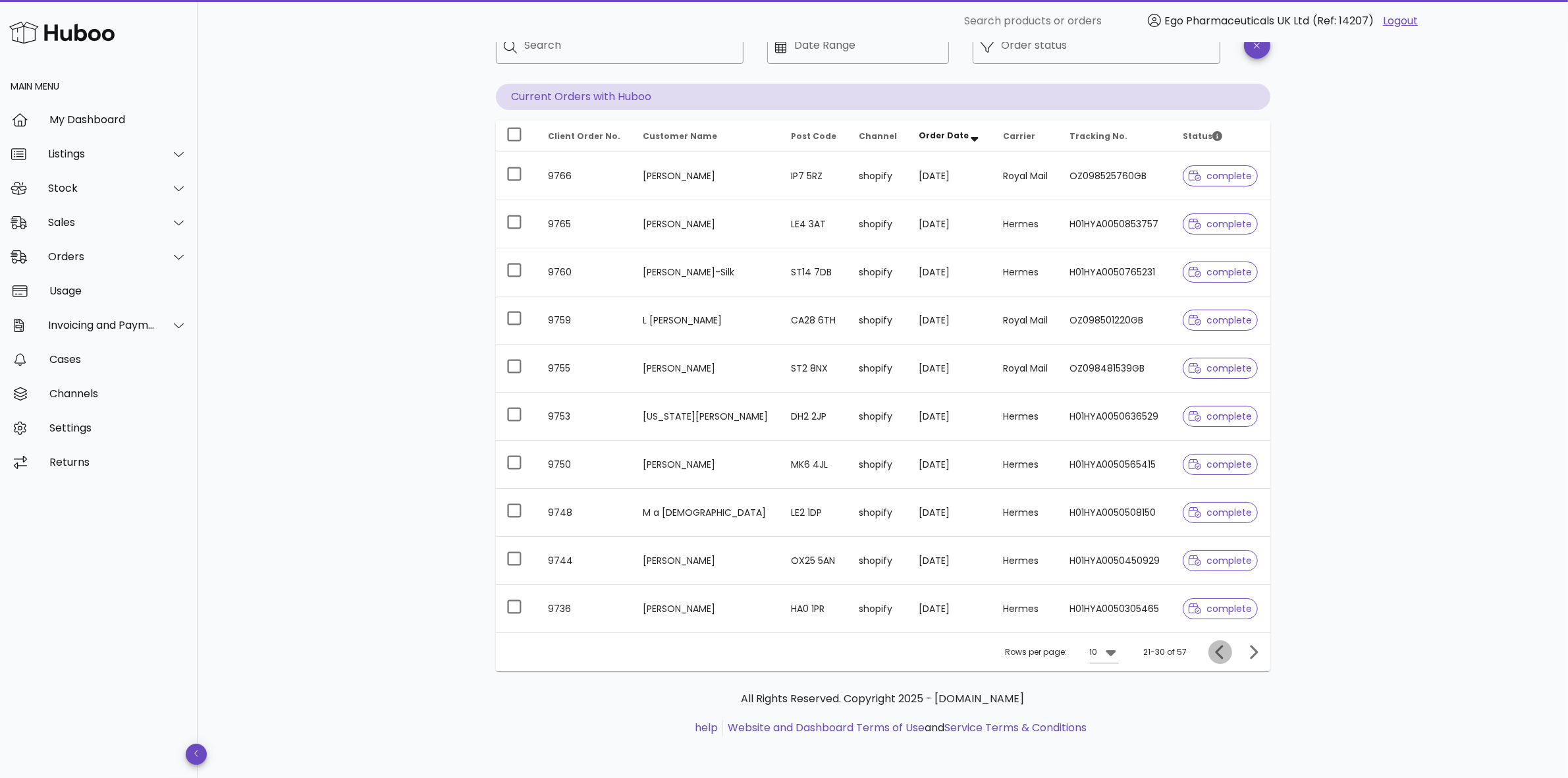
click at [1213, 655] on icon "Previous page" at bounding box center [1221, 652] width 16 height 16
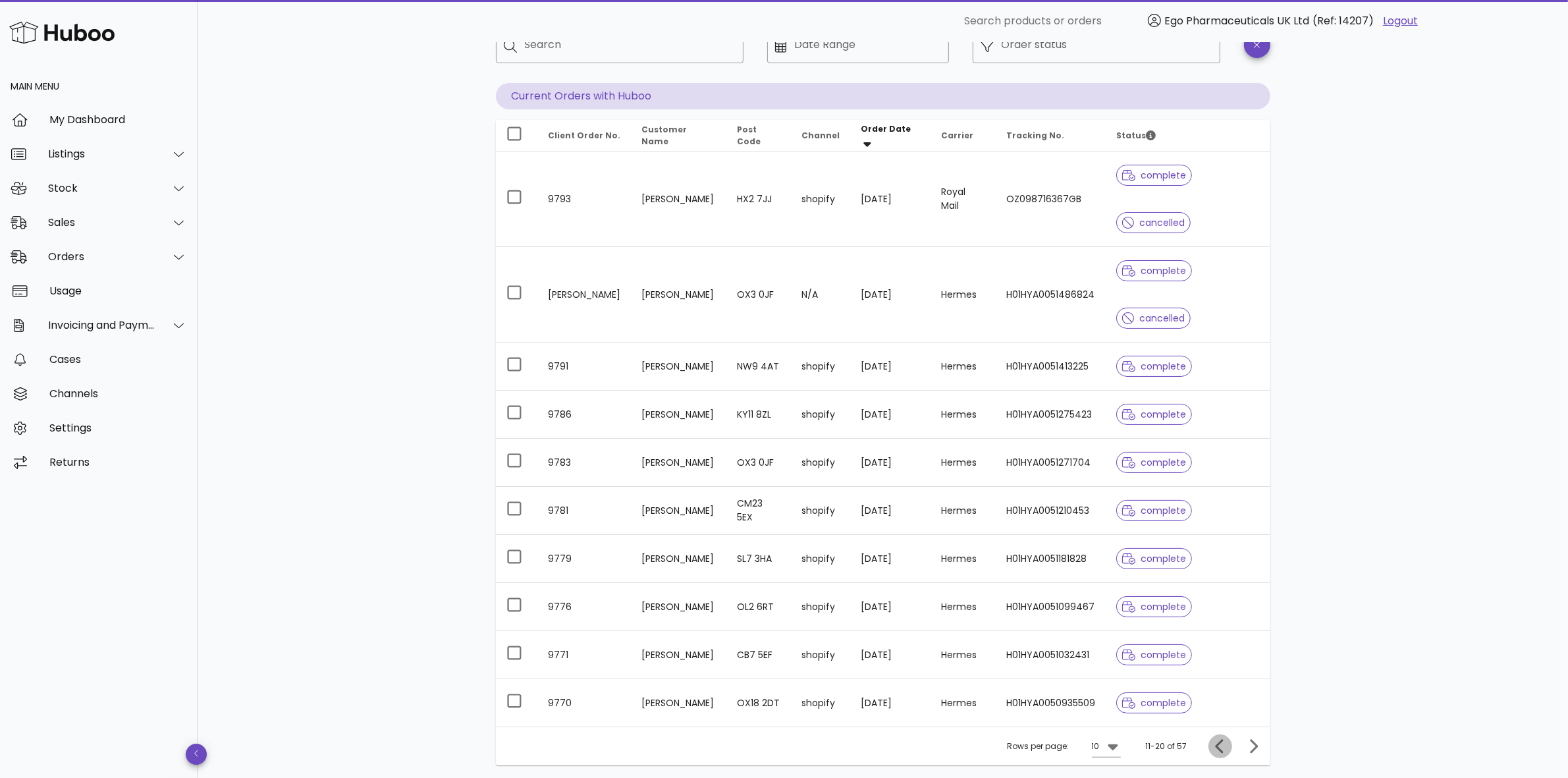
click at [1223, 751] on icon "Previous page" at bounding box center [1221, 747] width 16 height 16
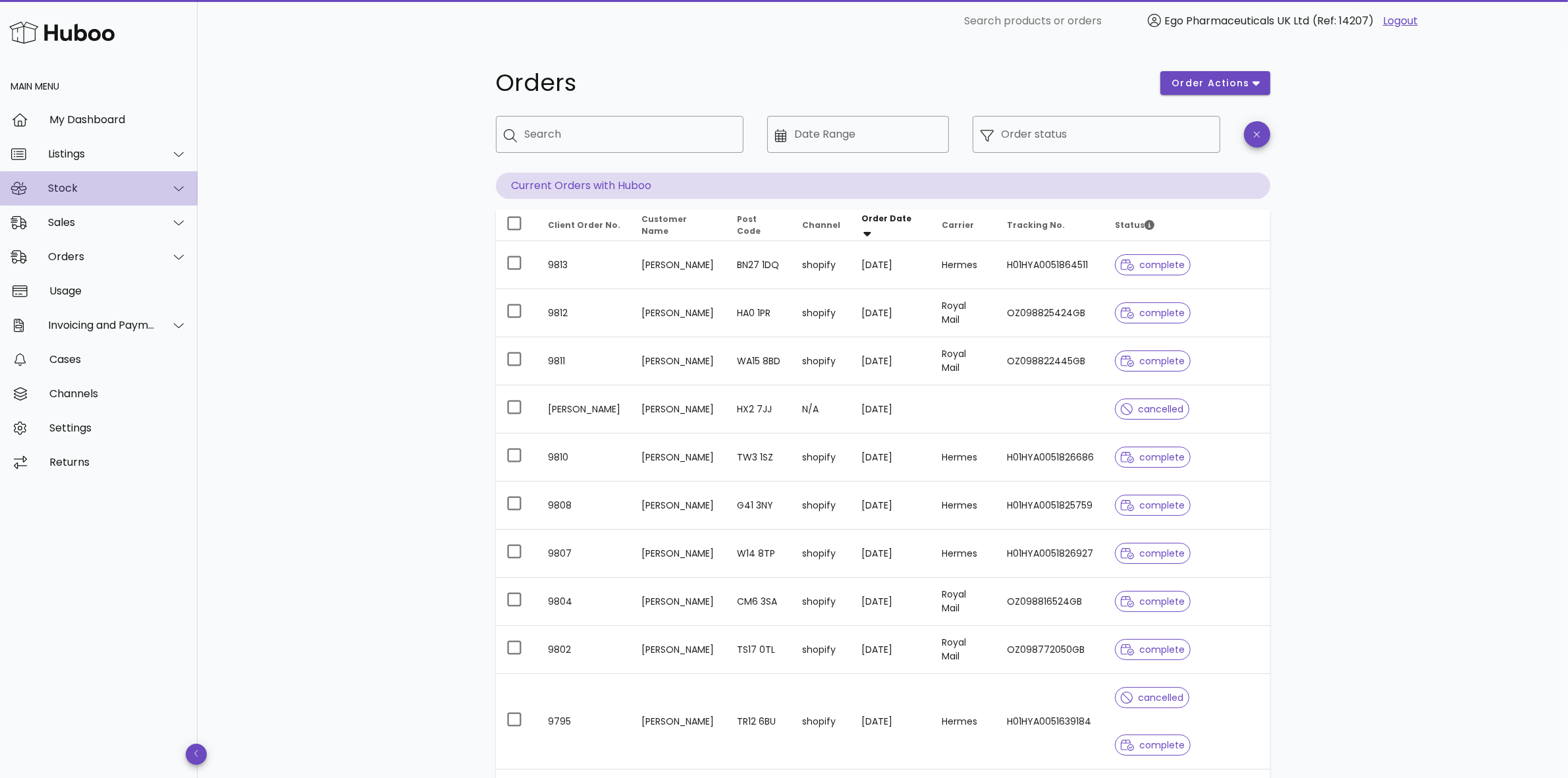
click at [63, 191] on div "Stock" at bounding box center [102, 188] width 107 height 12
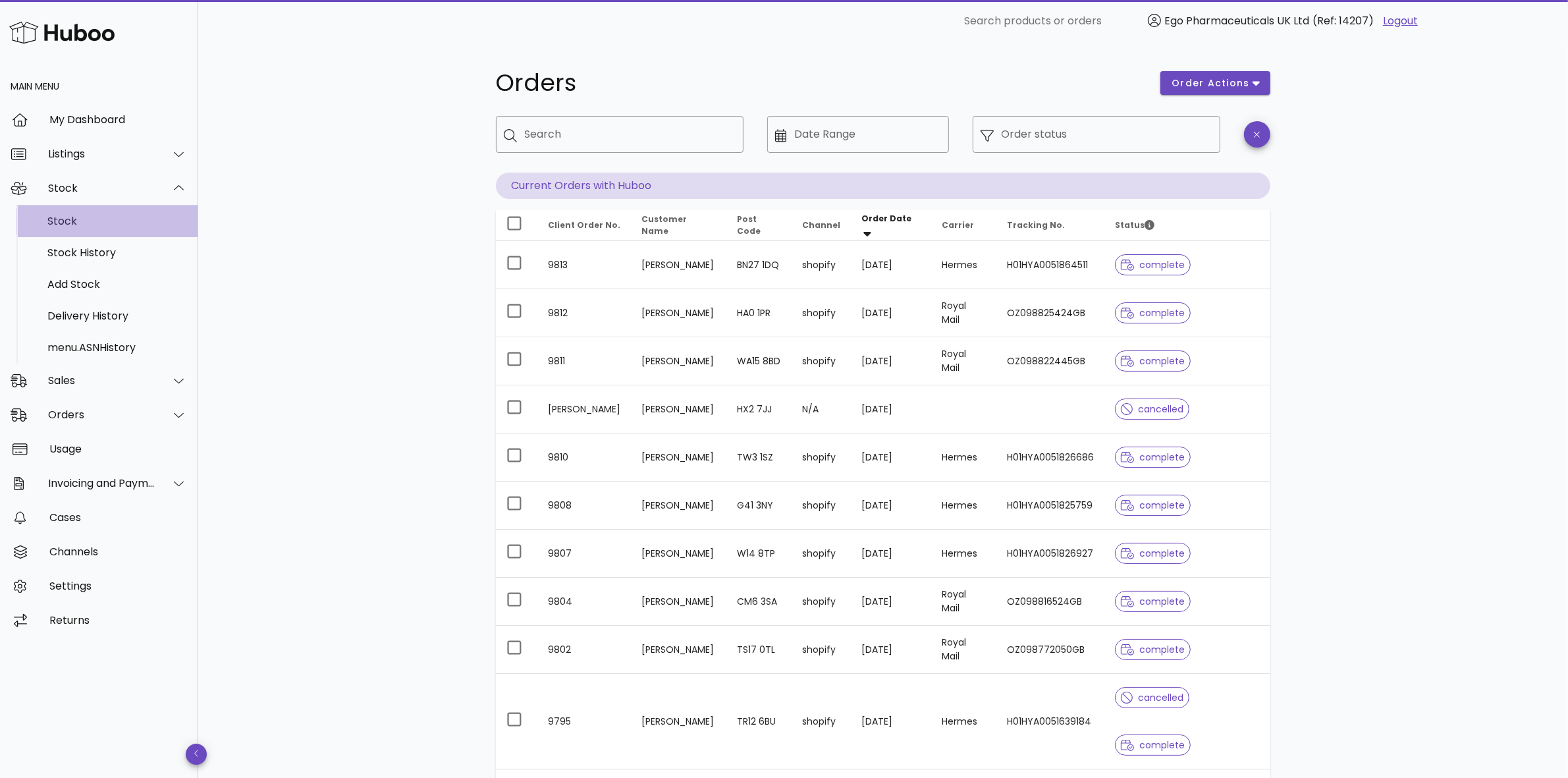
click at [64, 222] on div "Stock" at bounding box center [117, 221] width 140 height 12
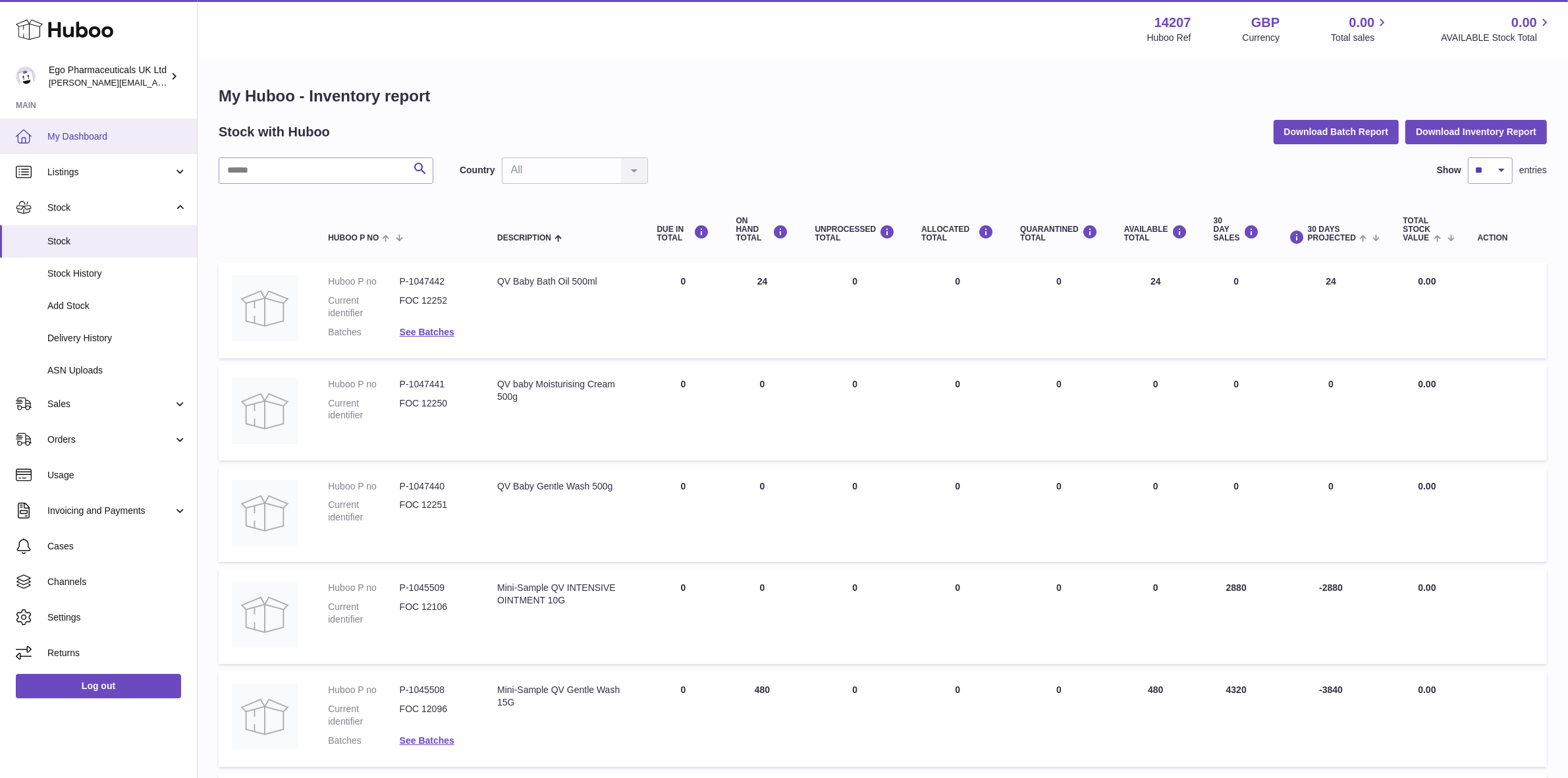
click at [82, 137] on span "My Dashboard" at bounding box center [117, 136] width 140 height 12
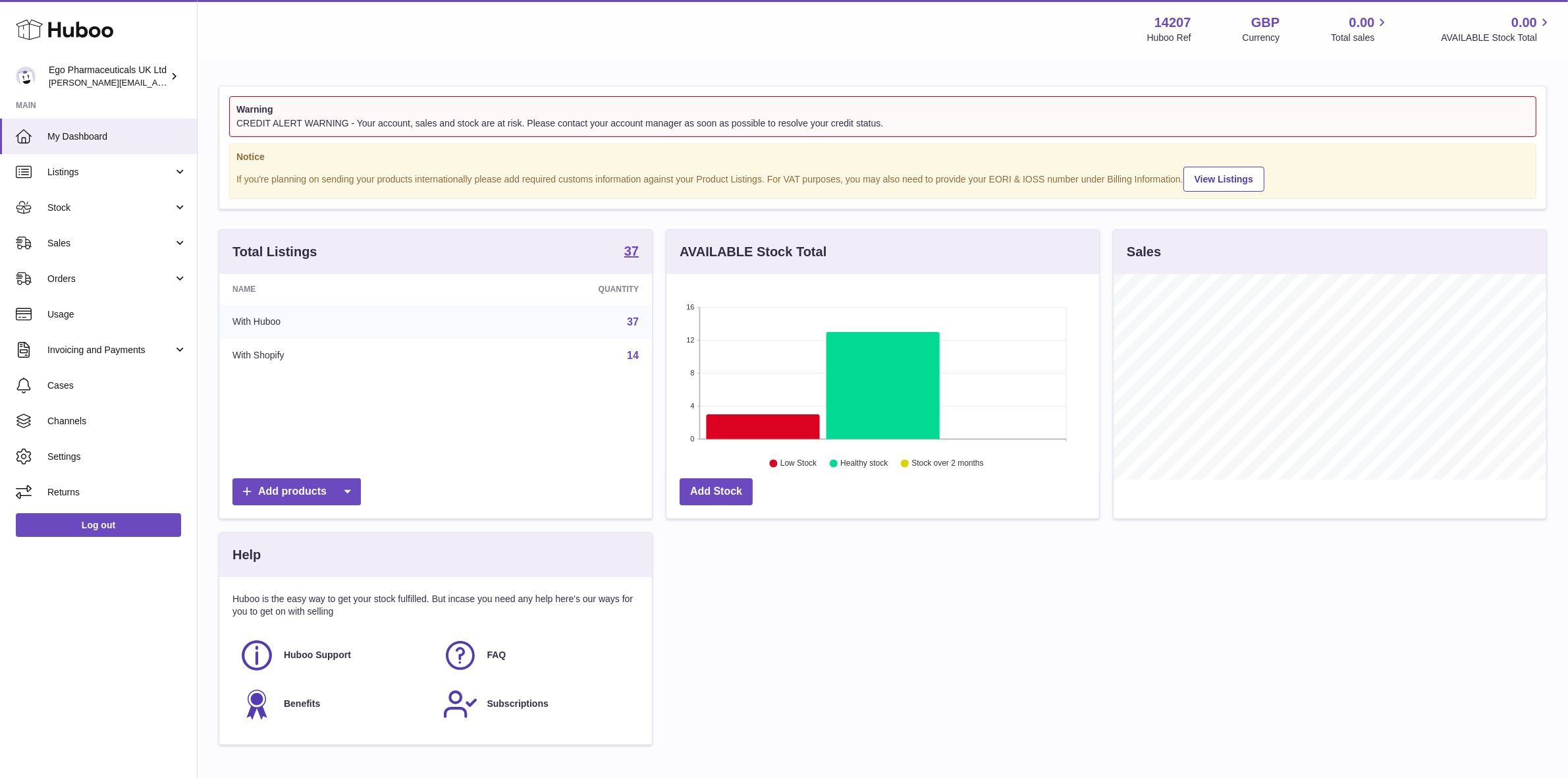
scroll to position [205, 433]
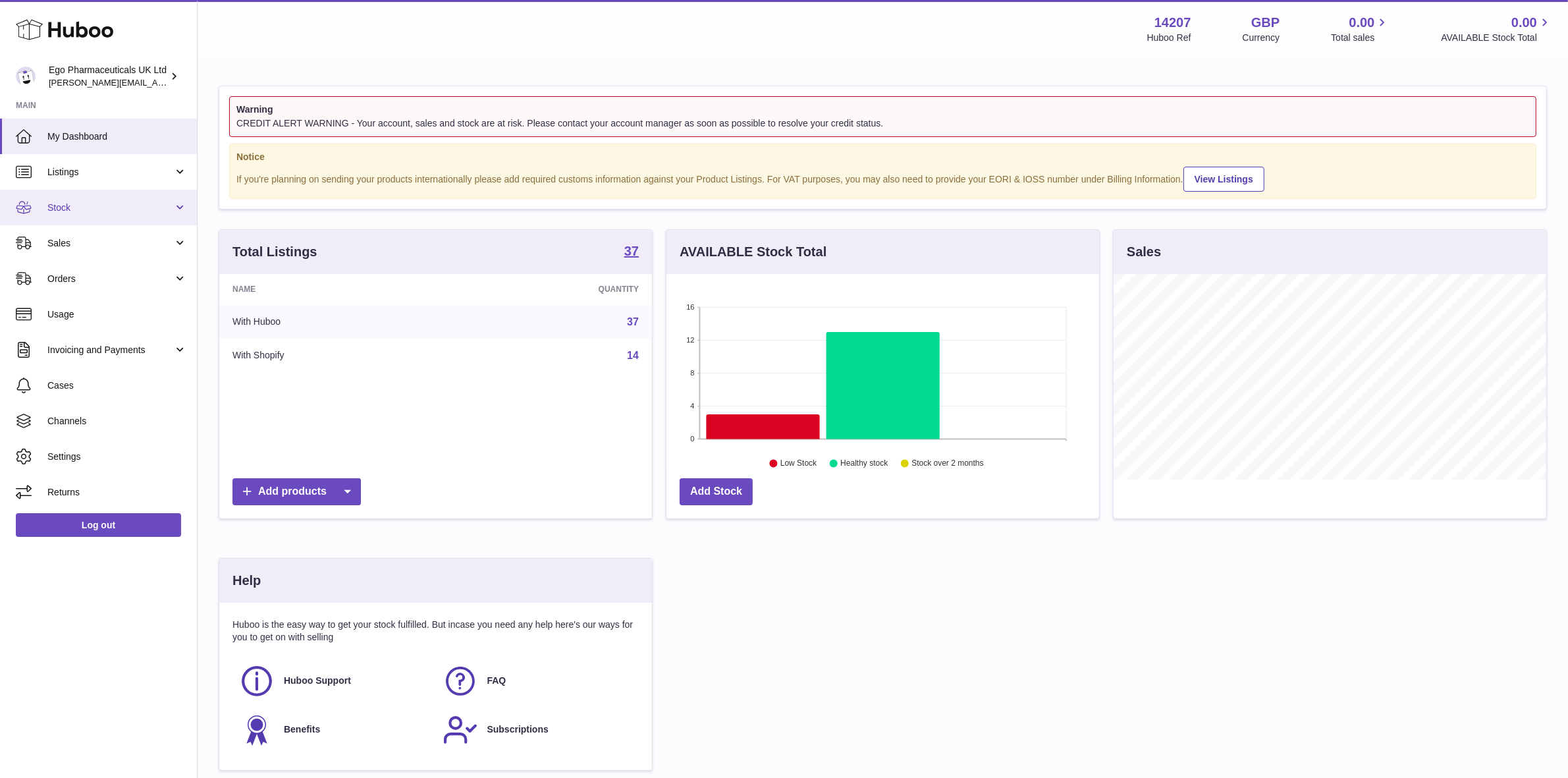
click at [63, 208] on span "Stock" at bounding box center [110, 208] width 126 height 12
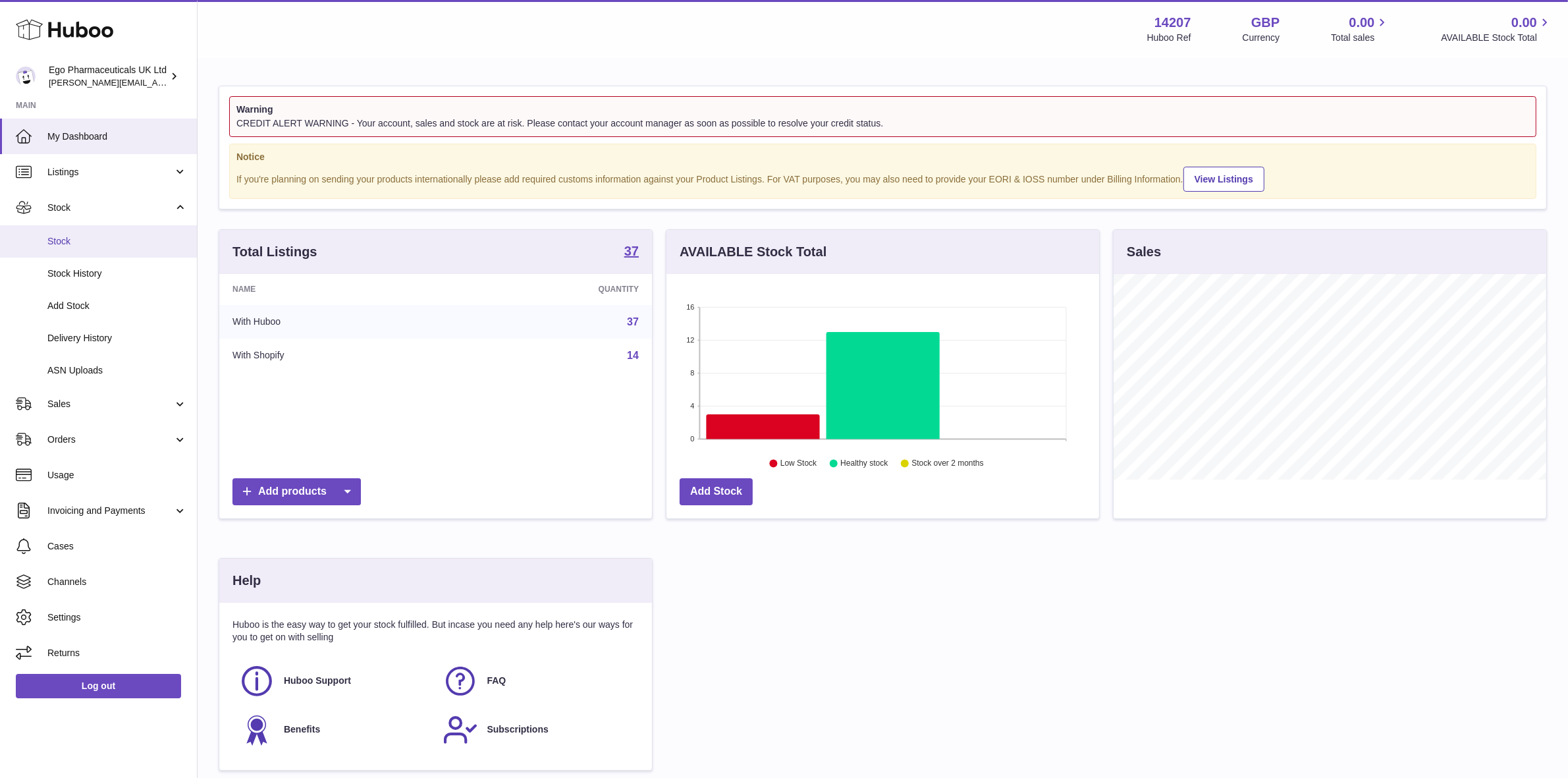
click at [67, 242] on span "Stock" at bounding box center [117, 242] width 140 height 12
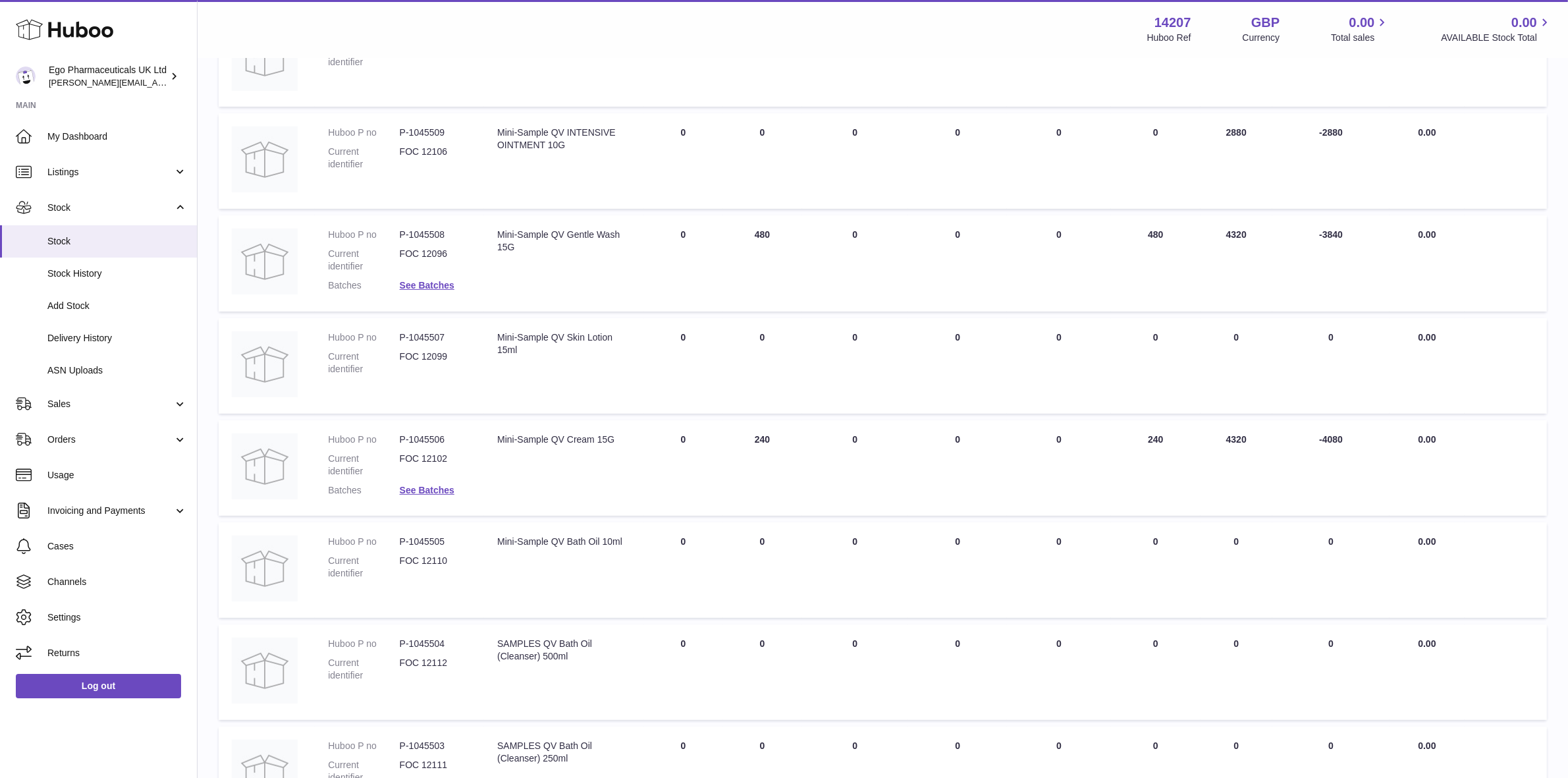
scroll to position [644, 0]
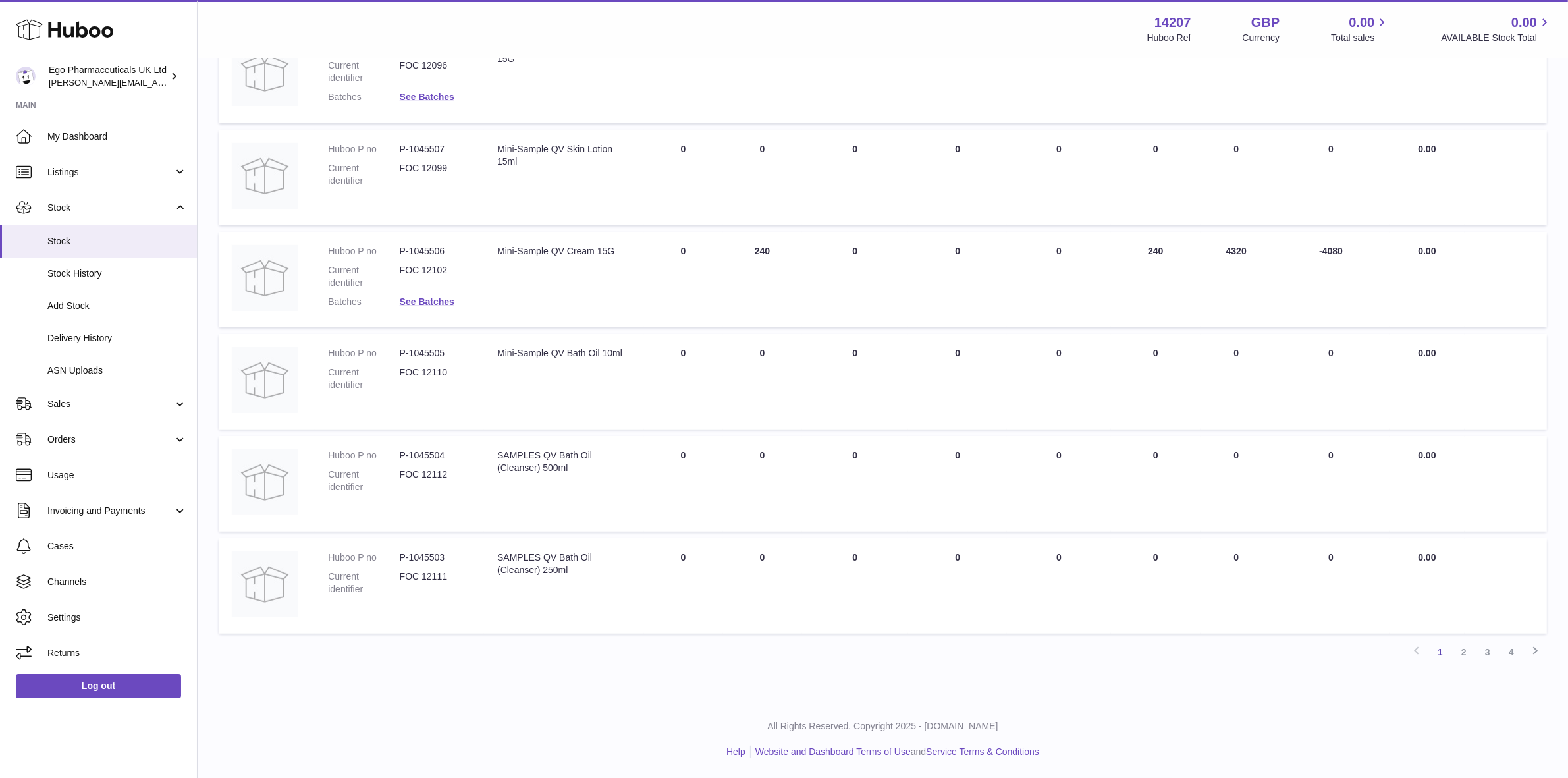
click at [1488, 653] on link "3" at bounding box center [1487, 651] width 24 height 24
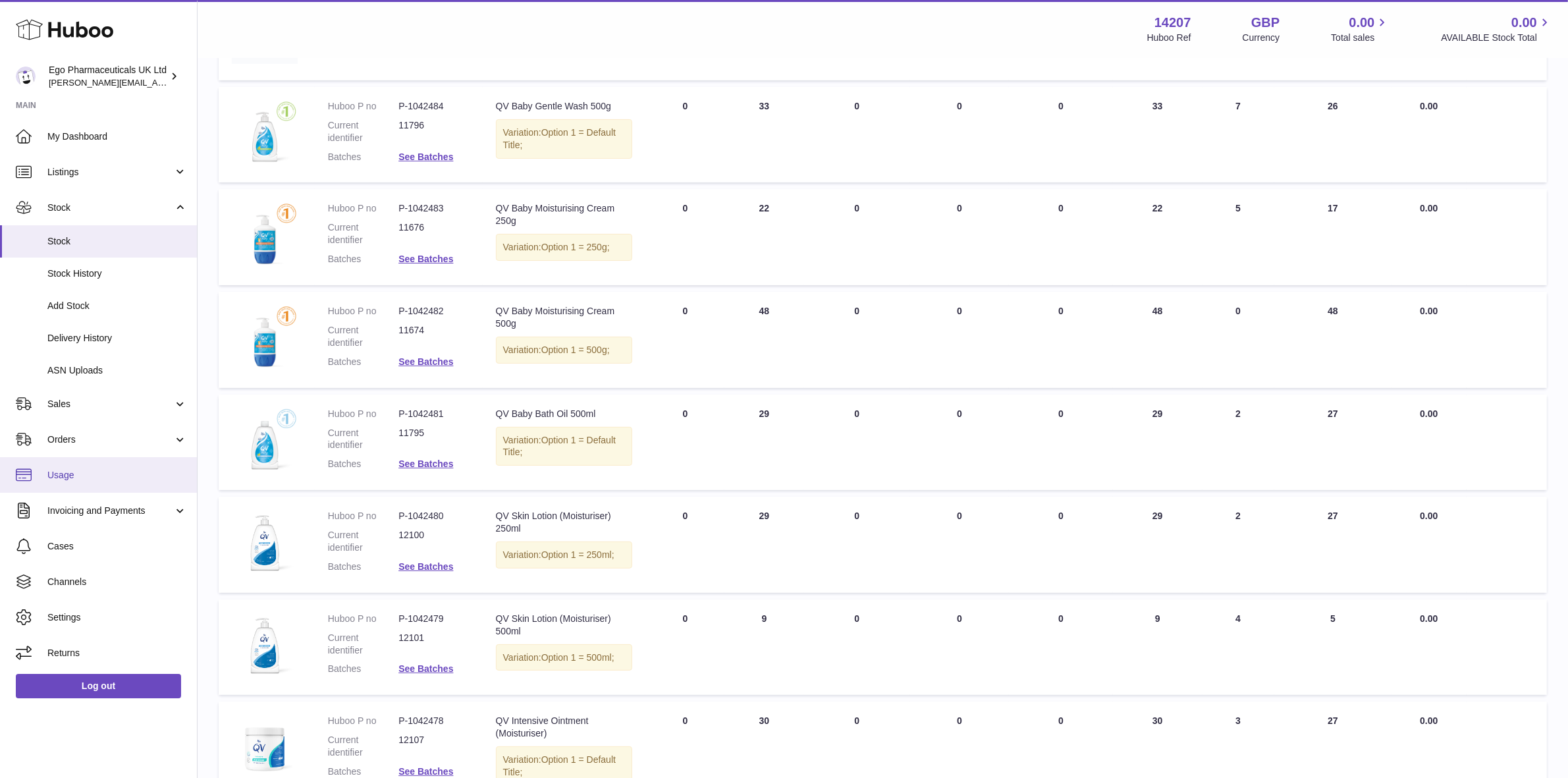
scroll to position [406, 0]
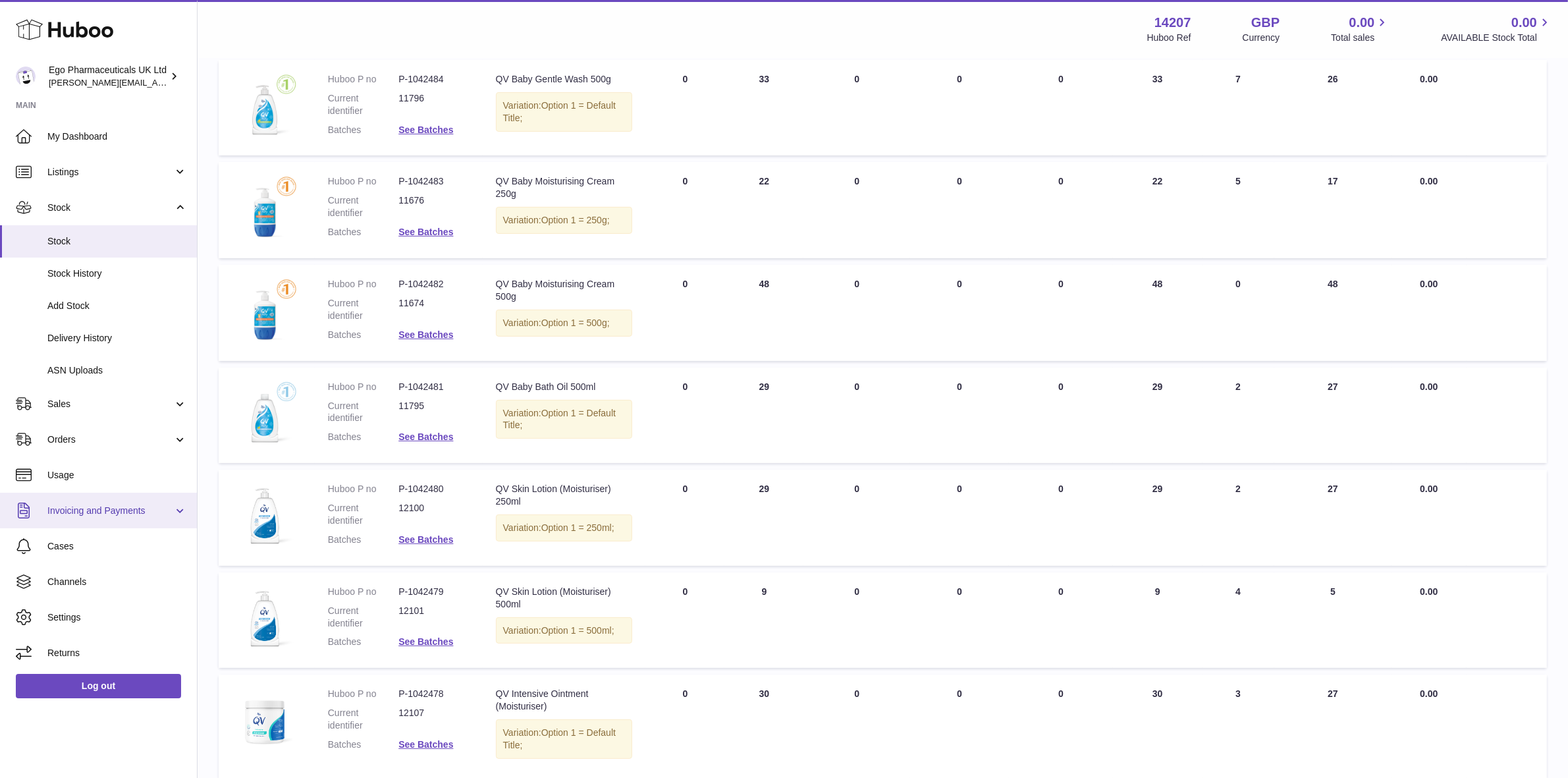
click at [61, 509] on span "Invoicing and Payments" at bounding box center [110, 511] width 126 height 12
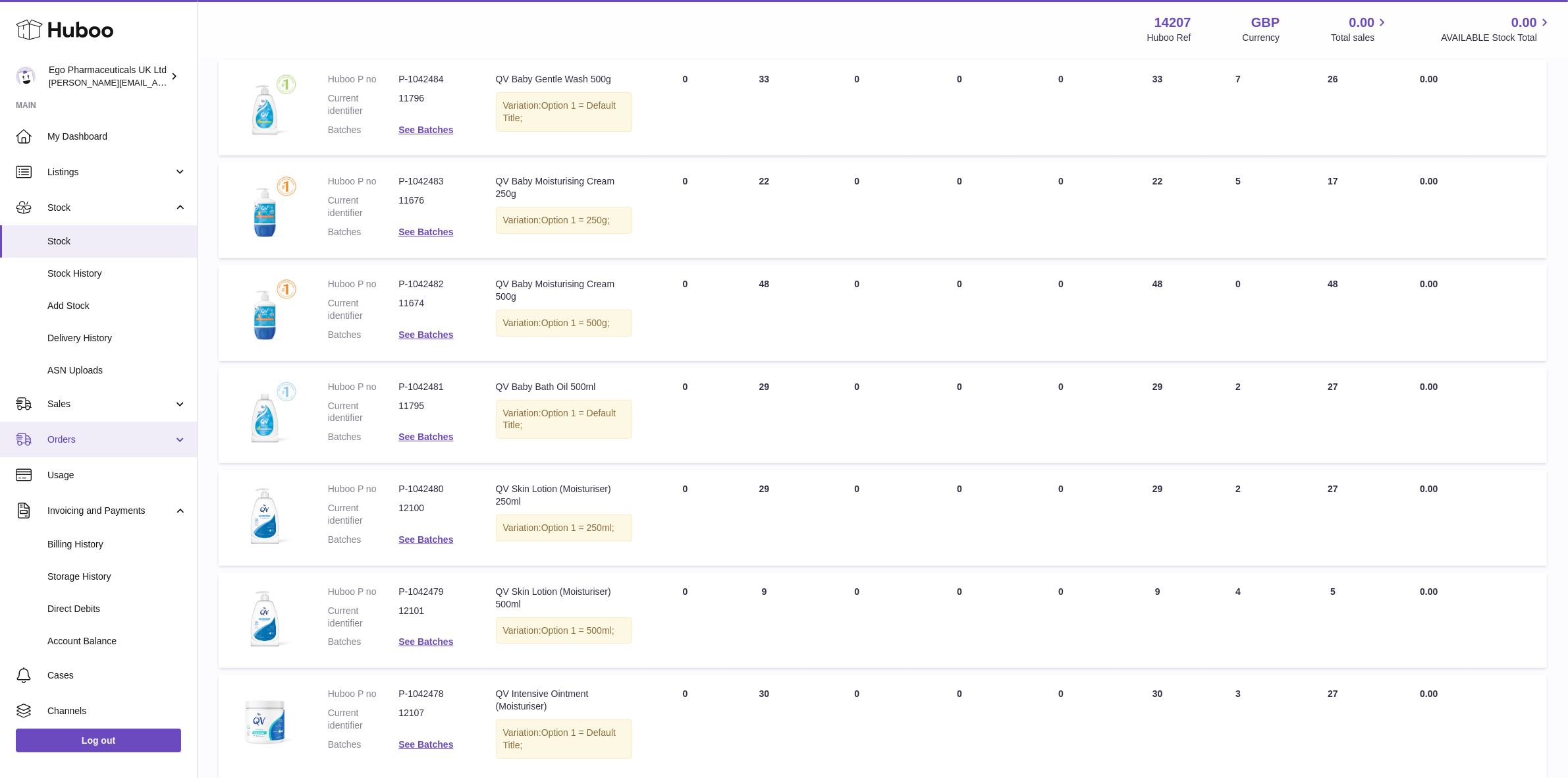
click at [64, 443] on span "Orders" at bounding box center [110, 439] width 126 height 12
click at [64, 402] on span "Sales" at bounding box center [110, 404] width 126 height 12
click at [47, 435] on span "Sales" at bounding box center [117, 438] width 140 height 12
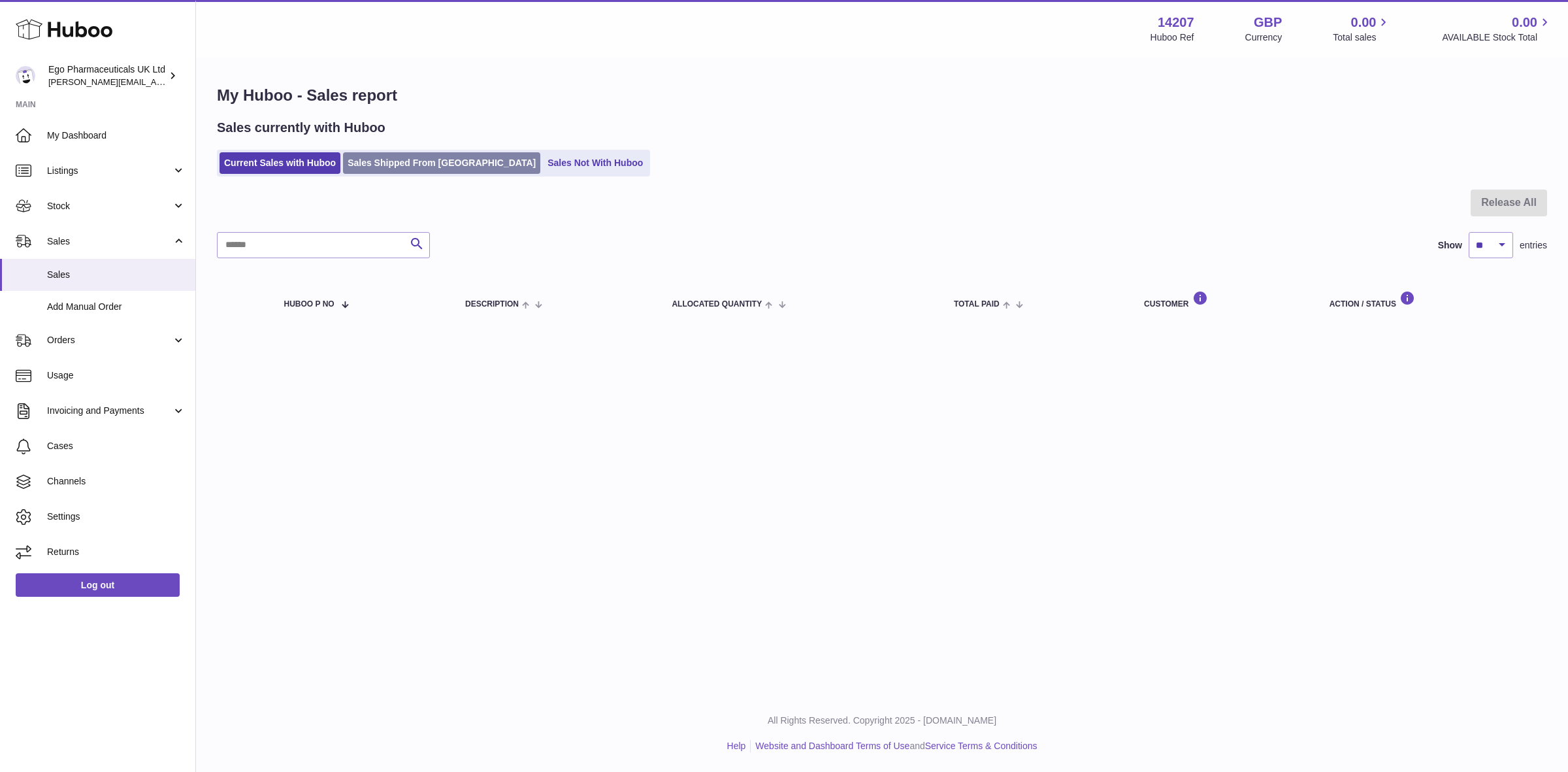
click at [387, 164] on link "Sales Shipped From [GEOGRAPHIC_DATA]" at bounding box center [441, 163] width 197 height 21
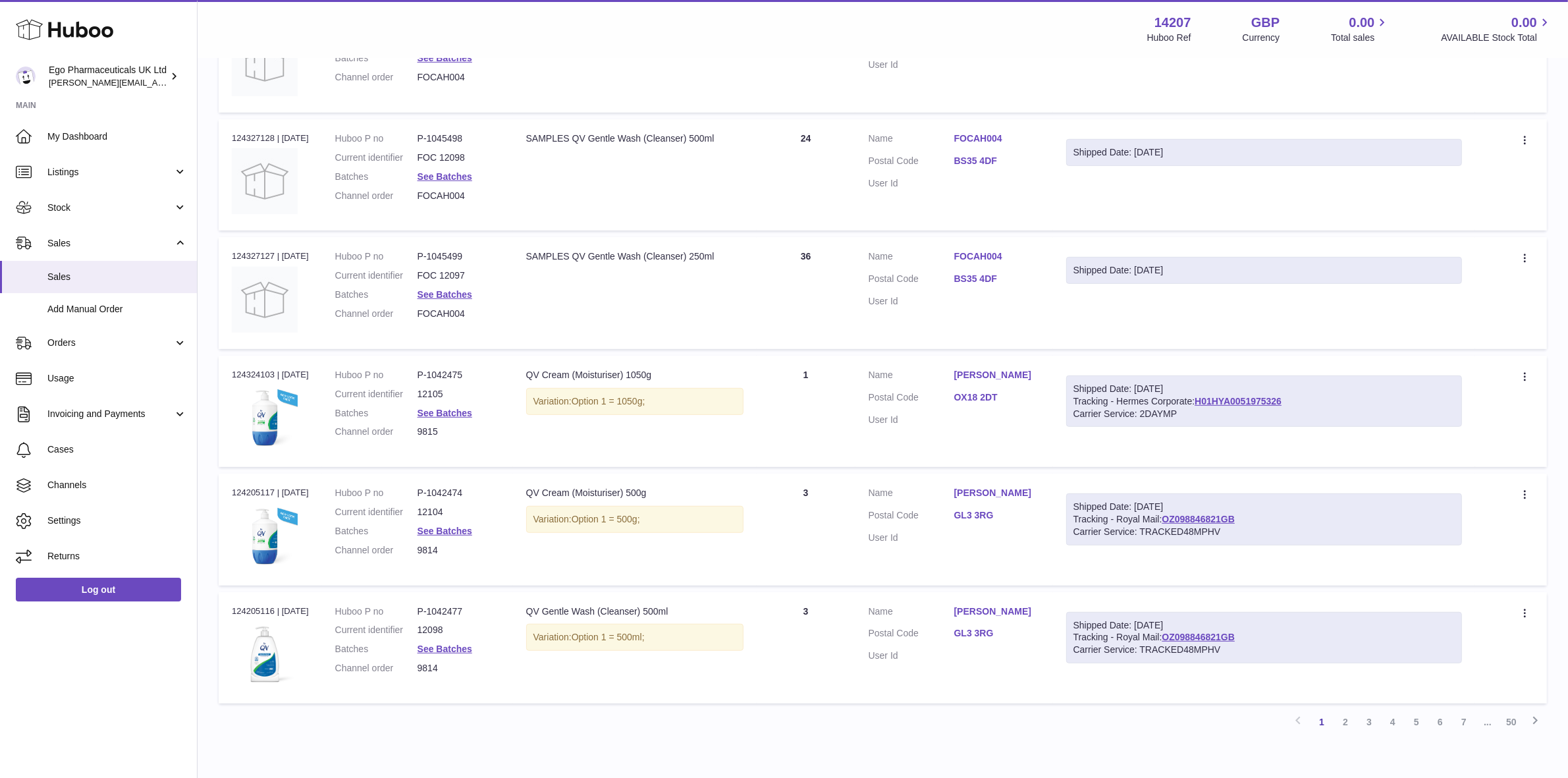
scroll to position [823, 0]
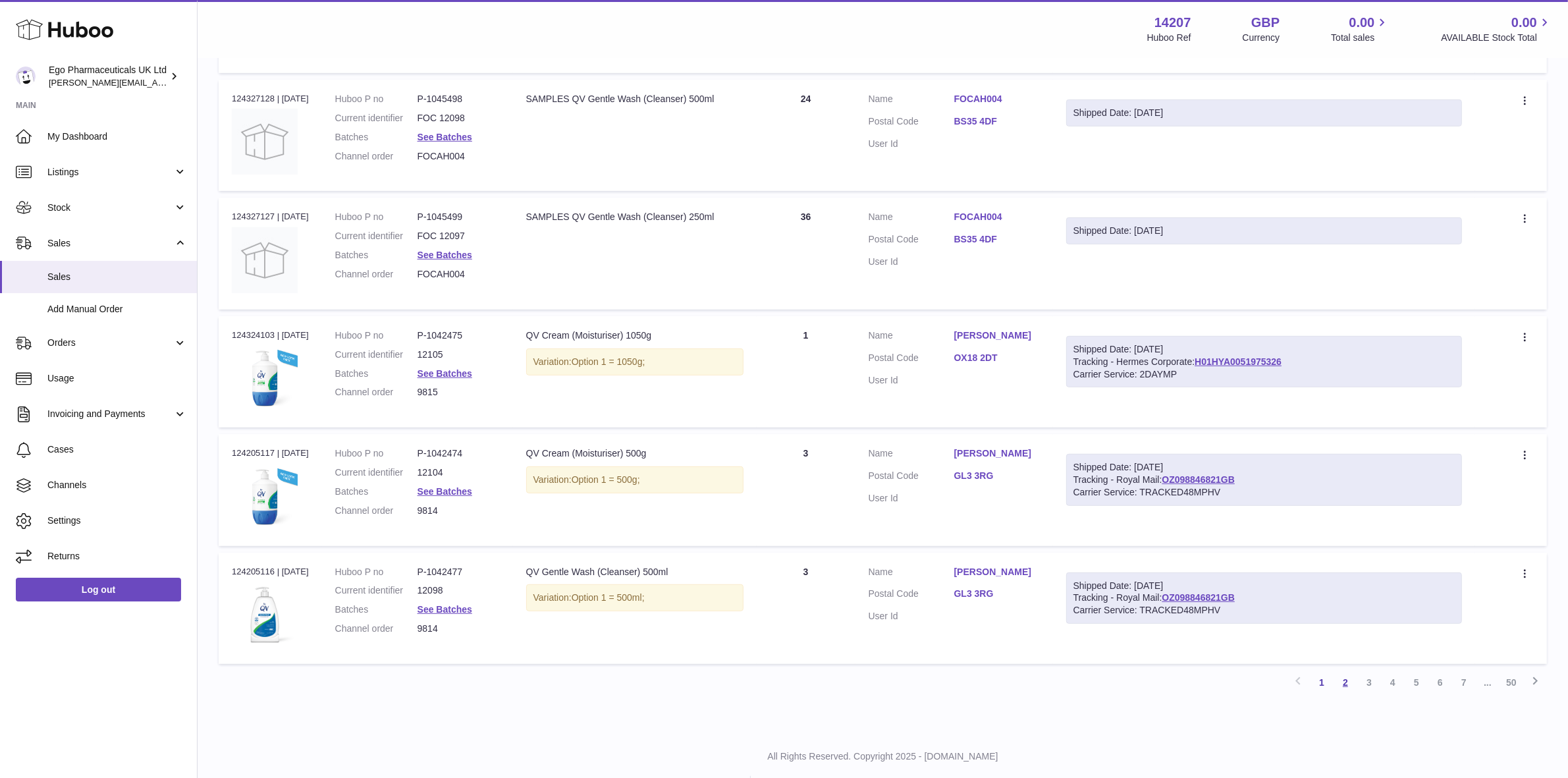
click at [1342, 687] on link "2" at bounding box center [1345, 682] width 24 height 24
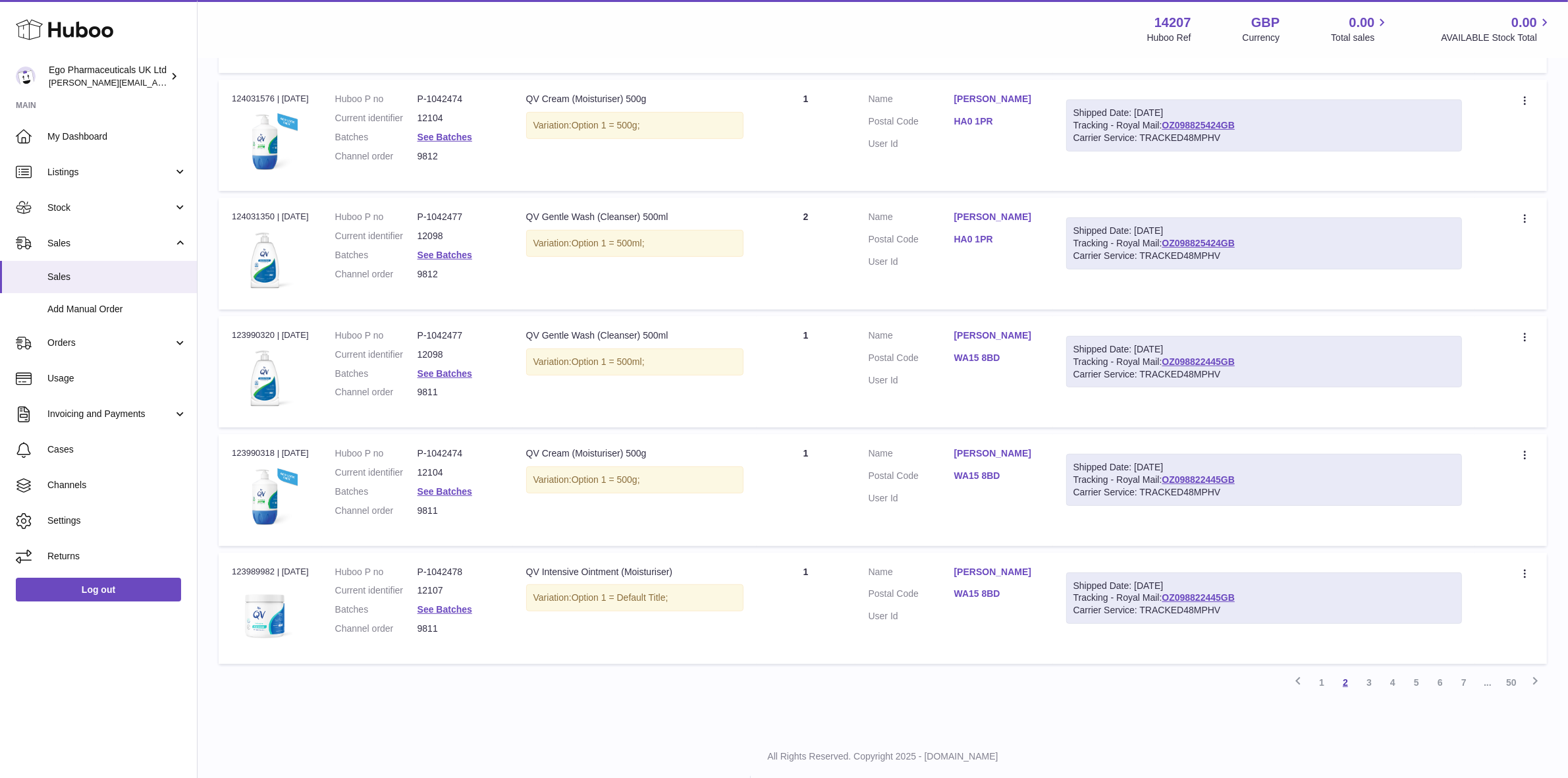
scroll to position [855, 0]
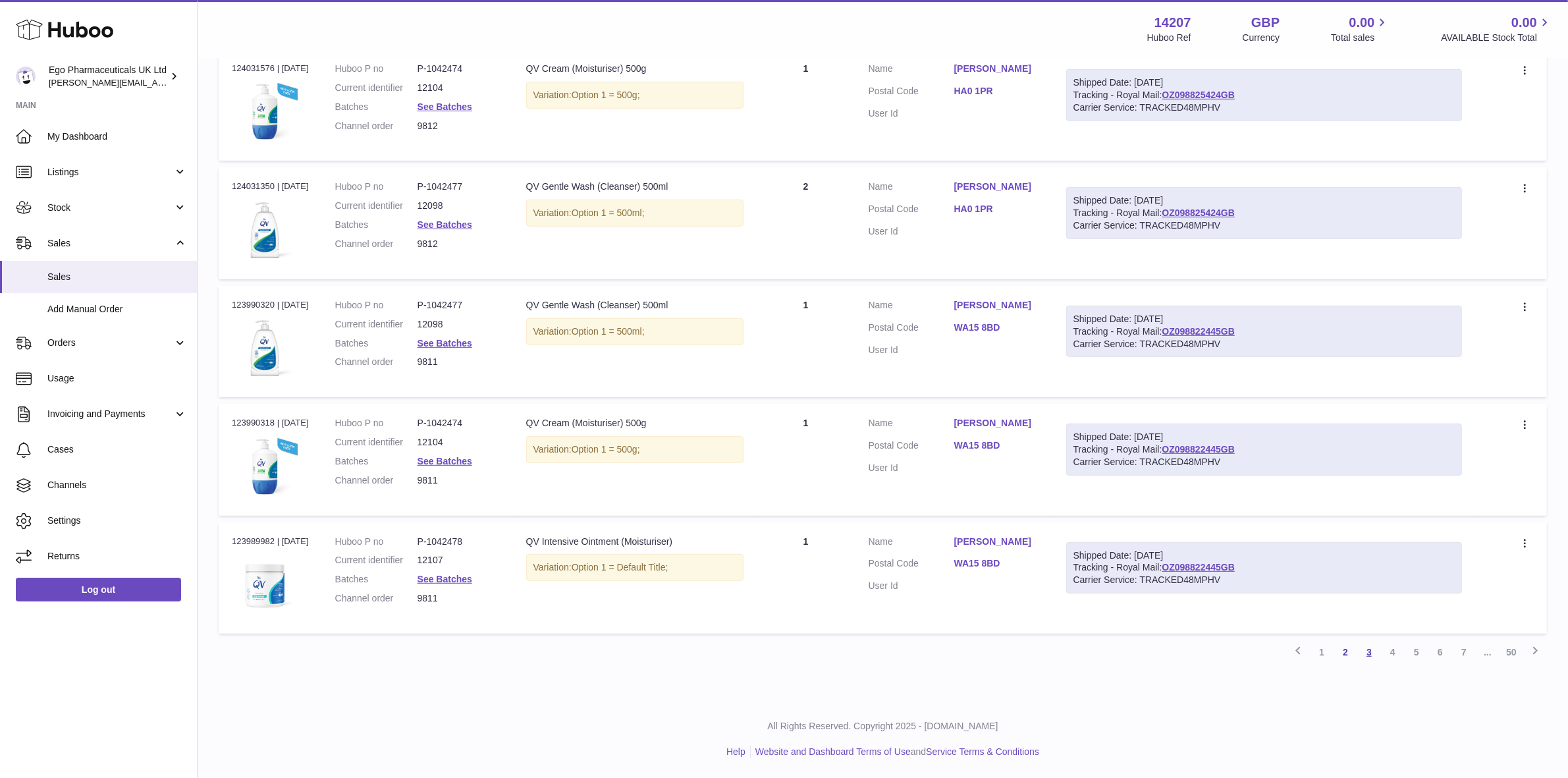
click at [1365, 651] on link "3" at bounding box center [1368, 651] width 24 height 24
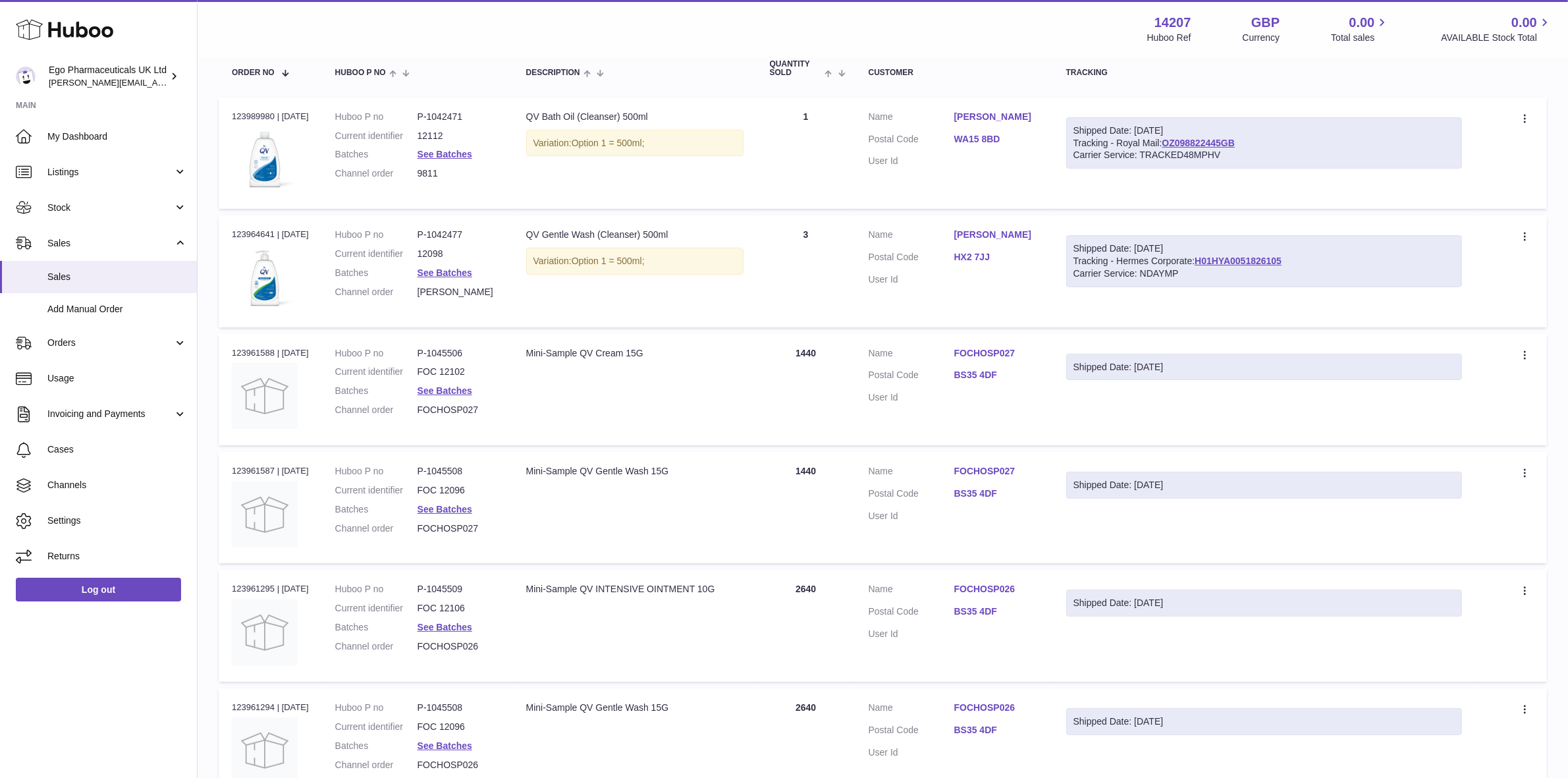
scroll to position [224, 0]
